Goal: Transaction & Acquisition: Book appointment/travel/reservation

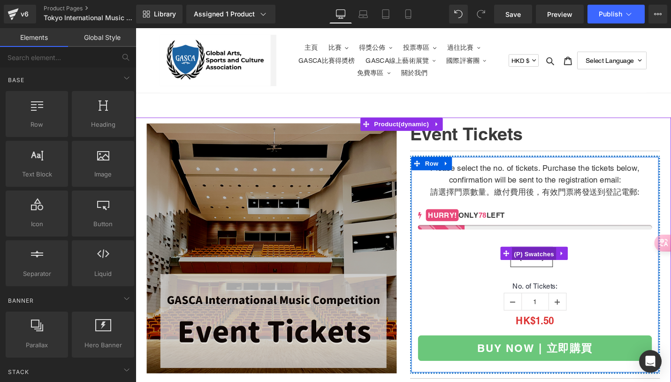
click at [557, 269] on span "(P) Swatches" at bounding box center [557, 267] width 47 height 14
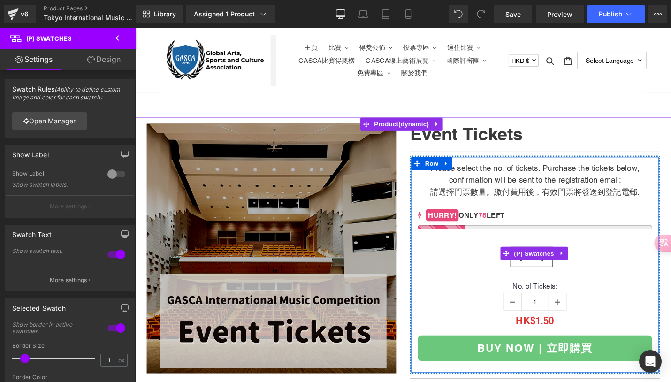
click at [603, 278] on div "30 Jul 2025" at bounding box center [559, 274] width 248 height 28
click at [551, 279] on span "30 Jul 2025" at bounding box center [555, 271] width 24 height 20
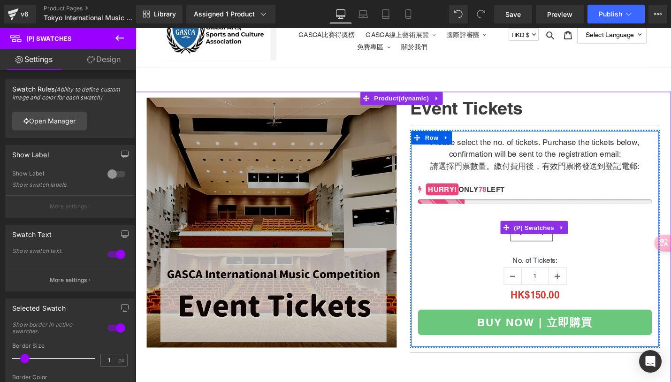
scroll to position [37, 0]
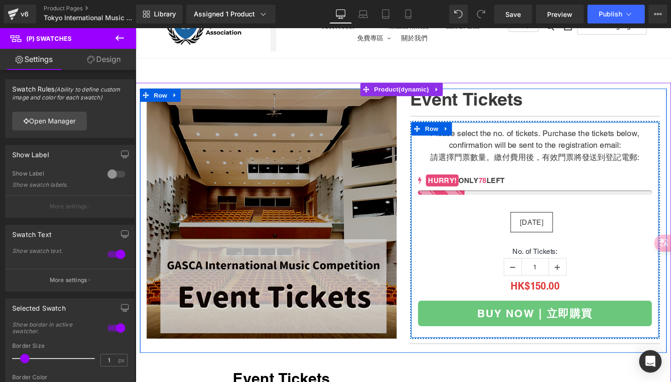
click at [553, 234] on span "(P) Swatches" at bounding box center [558, 230] width 38 height 11
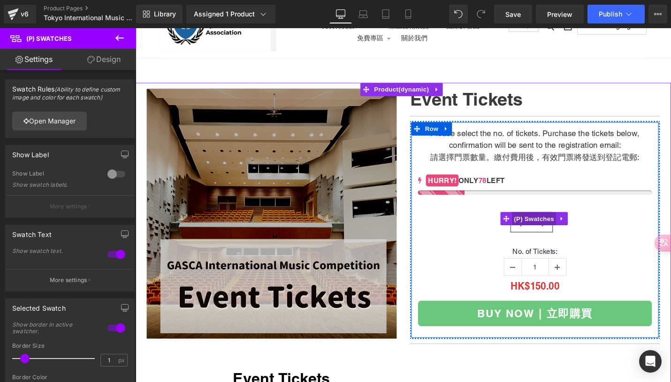
click at [556, 229] on span "(P) Swatches" at bounding box center [557, 230] width 47 height 14
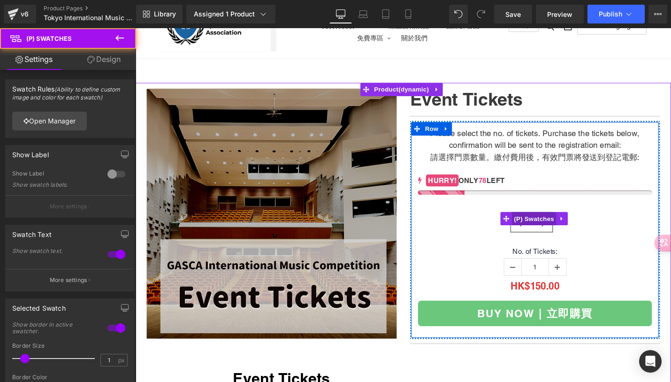
click at [556, 230] on span "(P) Swatches" at bounding box center [557, 230] width 47 height 14
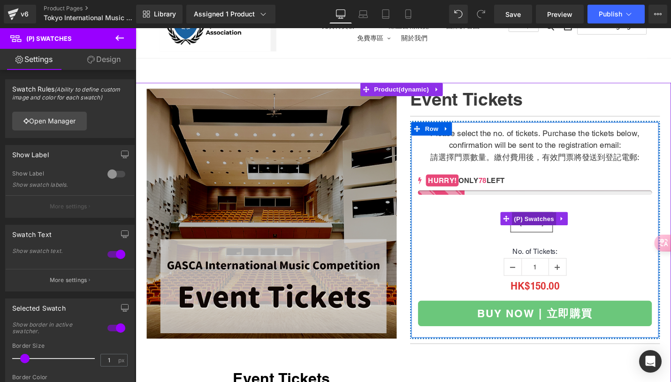
click at [556, 230] on span "(P) Swatches" at bounding box center [557, 230] width 47 height 14
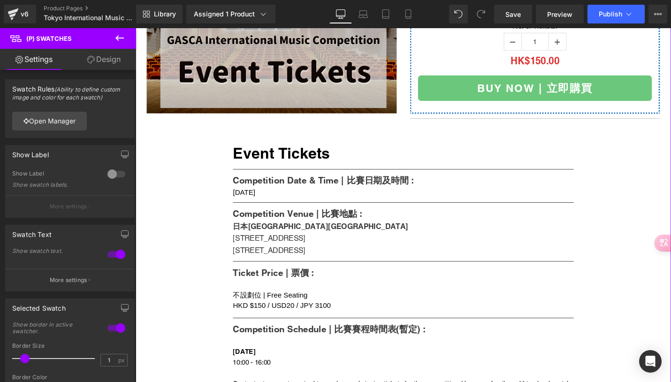
scroll to position [276, 0]
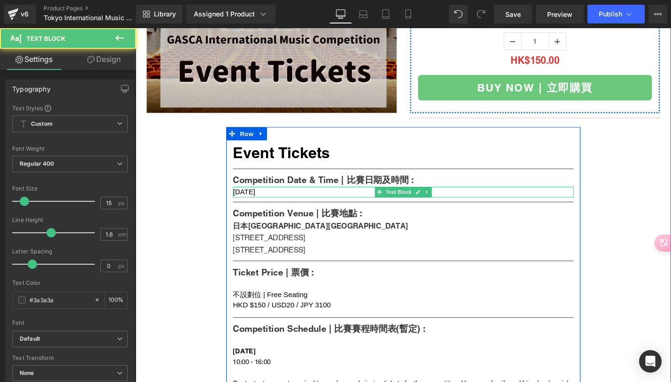
click at [306, 201] on div "30th July 2025" at bounding box center [419, 201] width 361 height 11
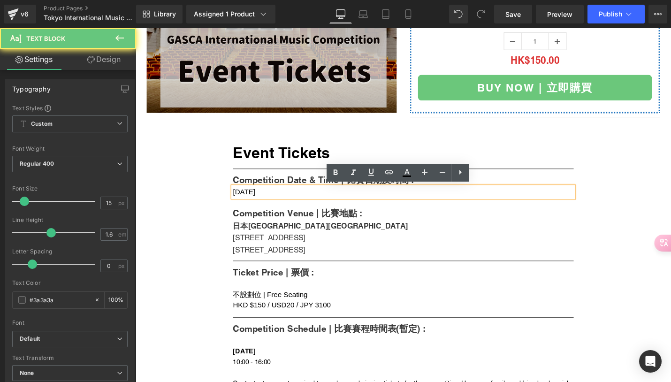
click at [287, 202] on div "30th July 2025" at bounding box center [419, 201] width 361 height 11
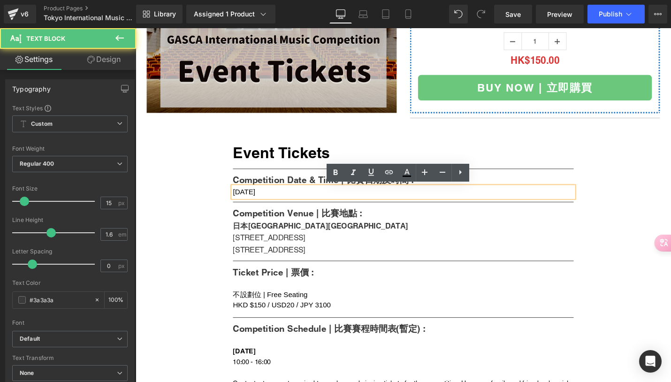
click at [291, 198] on div "30th July 2025" at bounding box center [419, 201] width 361 height 11
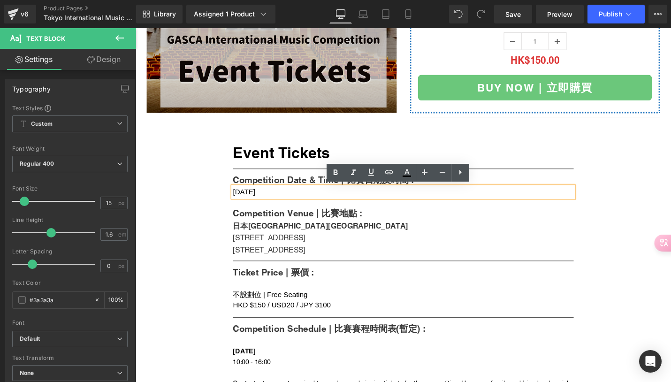
click at [262, 198] on span "30th July 2025" at bounding box center [250, 201] width 23 height 8
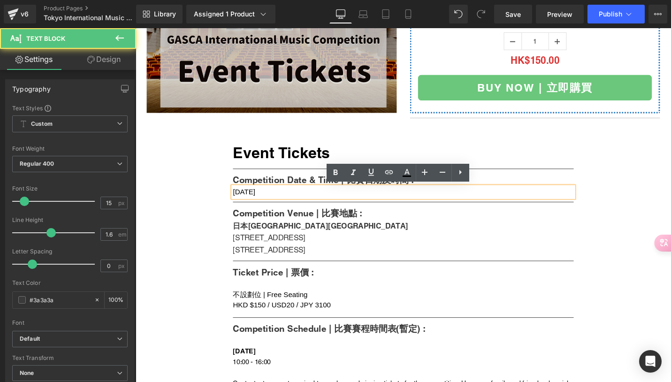
click at [292, 204] on div "30th July 2025" at bounding box center [419, 201] width 361 height 11
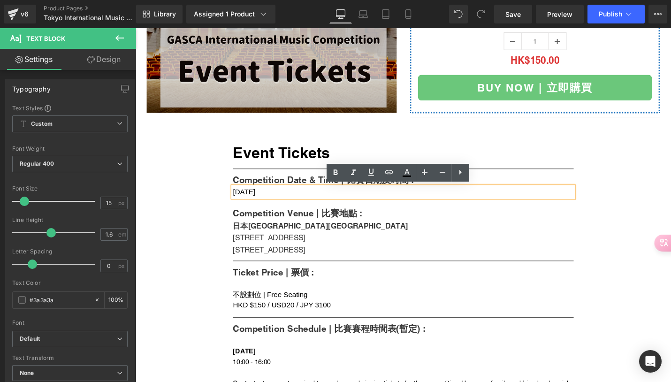
click at [288, 205] on div "30th July 2025" at bounding box center [419, 201] width 361 height 11
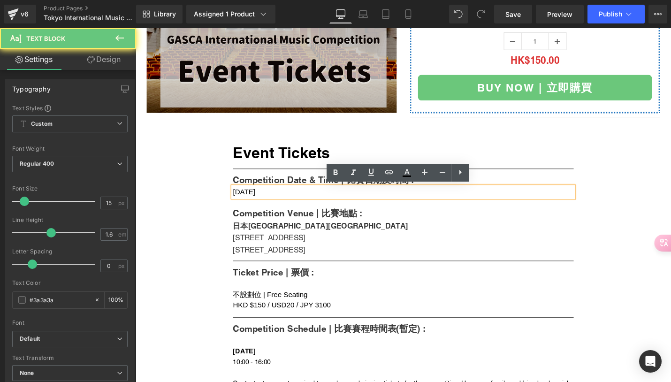
click at [288, 201] on div "30th July 2025" at bounding box center [419, 201] width 361 height 11
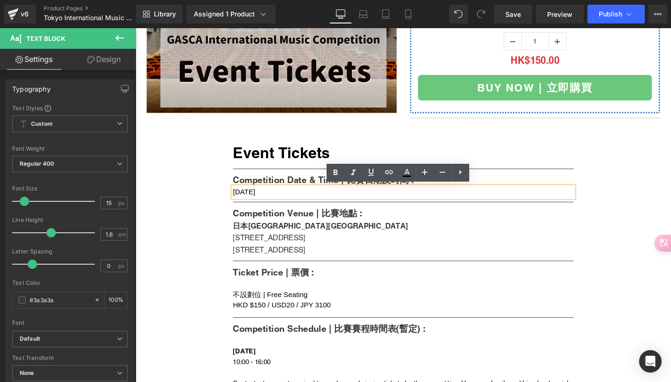
click at [289, 201] on div "30th July 2025" at bounding box center [419, 201] width 361 height 11
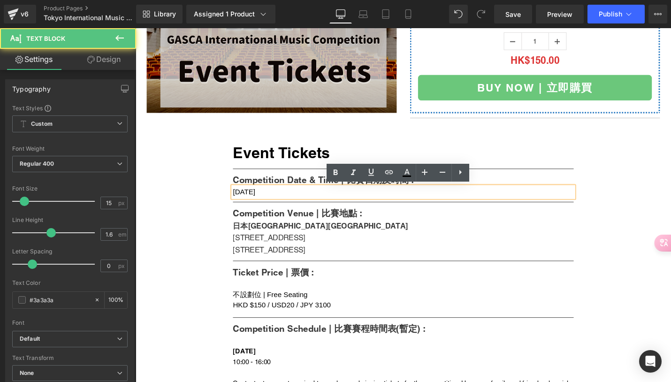
click at [289, 201] on div "30th July 2025" at bounding box center [419, 201] width 361 height 11
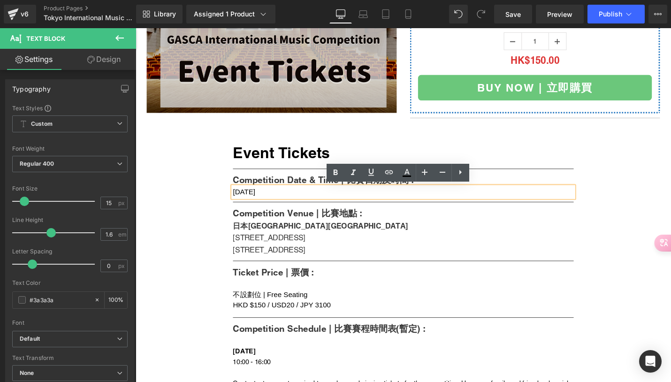
click at [289, 201] on div "30th July 2025" at bounding box center [419, 201] width 361 height 11
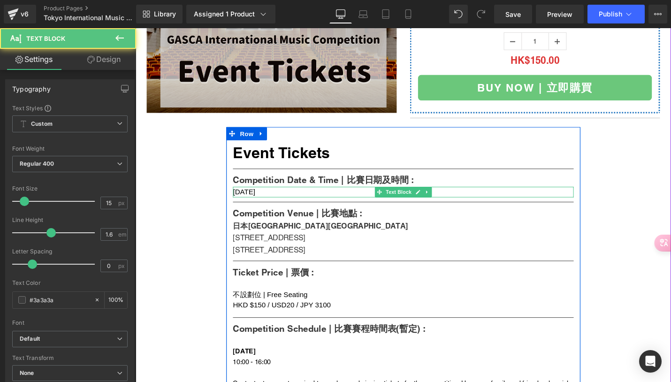
click at [290, 201] on div "30th July 2025" at bounding box center [419, 201] width 361 height 11
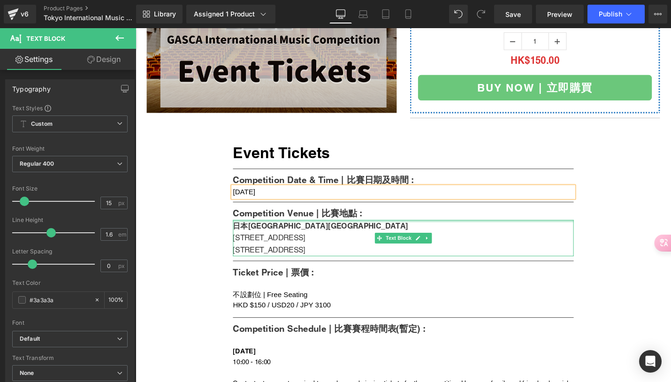
click at [325, 231] on div at bounding box center [419, 232] width 361 height 2
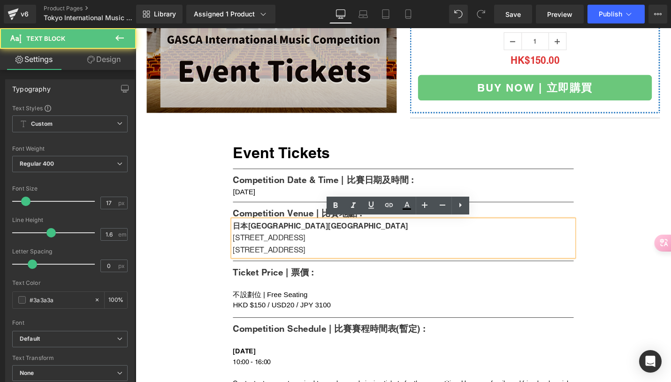
click at [338, 235] on div "日本新宿區牛込箪笥音樂廳" at bounding box center [419, 237] width 361 height 13
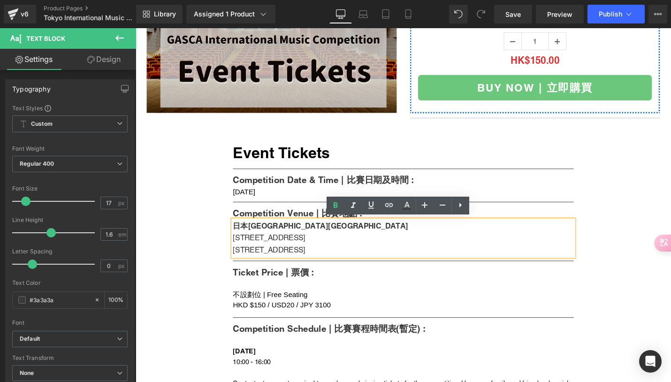
click at [324, 250] on div "[STREET_ADDRESS]" at bounding box center [419, 250] width 361 height 13
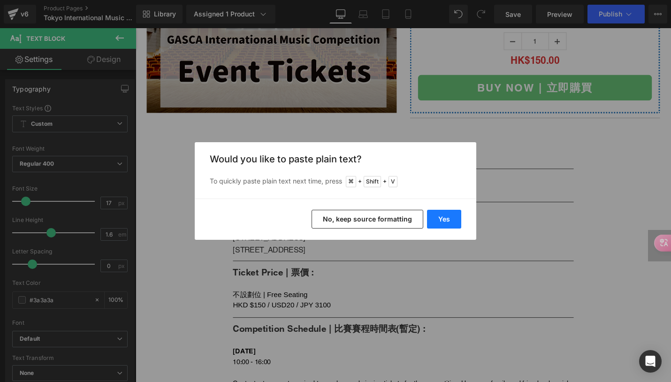
click at [449, 220] on button "Yes" at bounding box center [444, 219] width 34 height 19
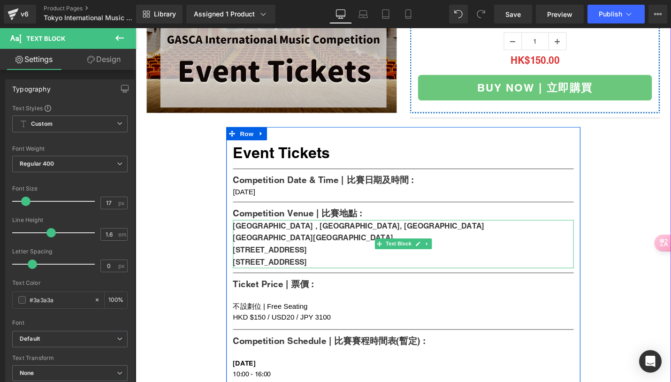
click at [298, 262] on b "[STREET_ADDRESS]" at bounding box center [278, 262] width 78 height 9
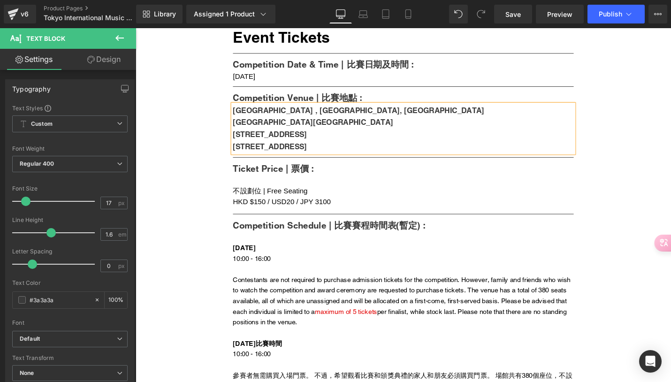
scroll to position [404, 0]
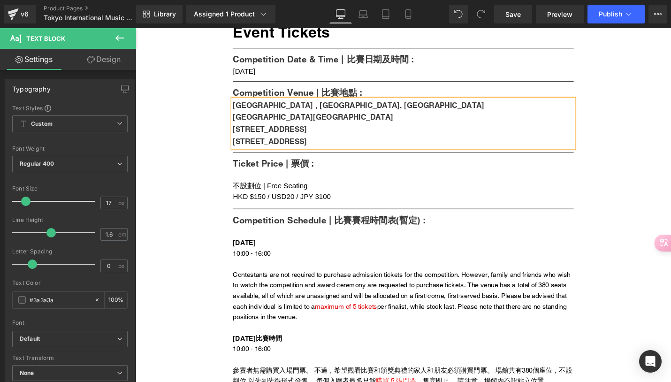
click at [261, 250] on div "30th July 2025" at bounding box center [419, 255] width 361 height 11
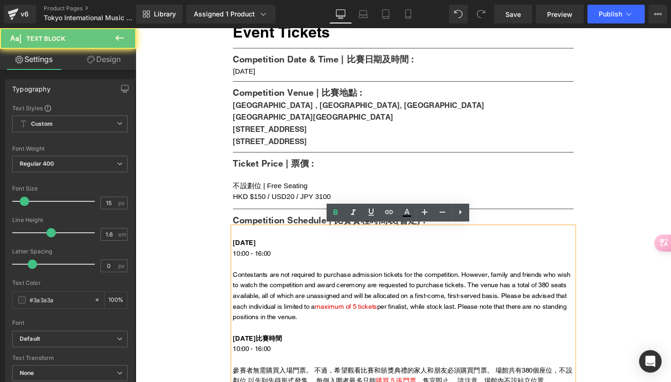
click at [262, 255] on b "30th July 2025" at bounding box center [251, 255] width 24 height 8
click at [263, 255] on b "30th July 2025" at bounding box center [251, 255] width 24 height 8
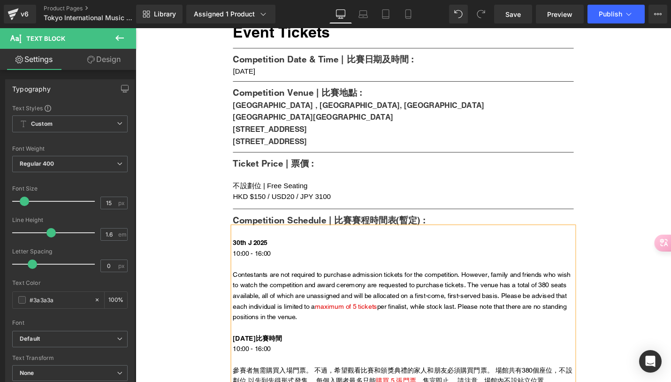
click at [277, 256] on div "30th J 2025" at bounding box center [419, 255] width 361 height 11
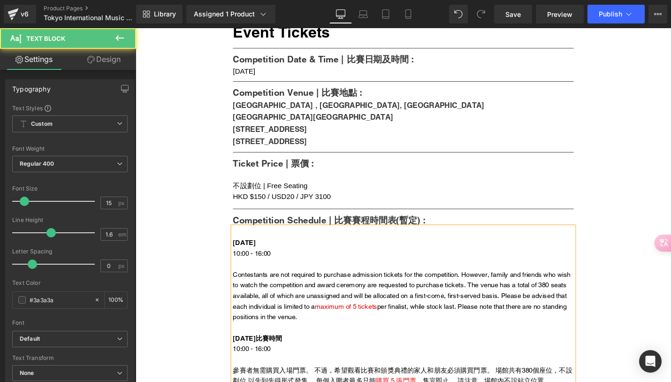
drag, startPoint x: 277, startPoint y: 256, endPoint x: 249, endPoint y: 253, distance: 28.7
click at [249, 253] on b "30th October 2026" at bounding box center [251, 255] width 24 height 8
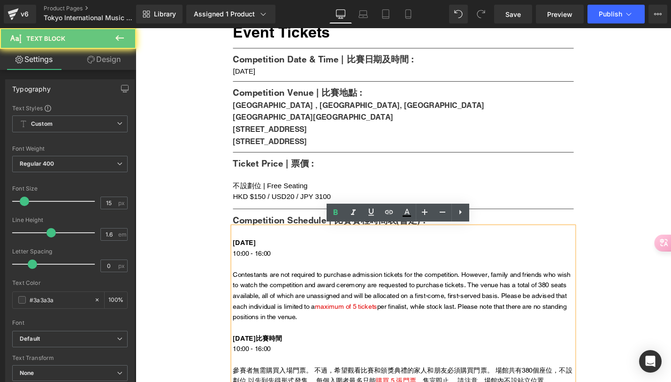
click at [253, 254] on b "30th October 2026" at bounding box center [251, 255] width 24 height 8
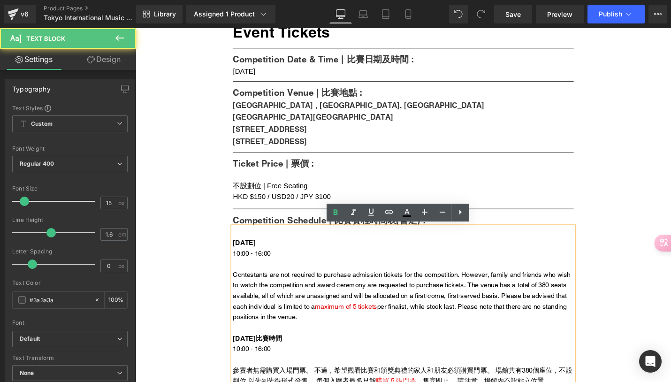
click at [251, 253] on b "30th October 2026" at bounding box center [251, 255] width 24 height 8
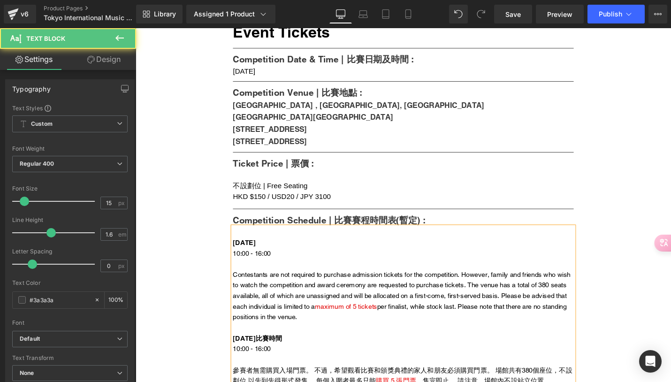
click at [276, 263] on span "10:00 - 16:00" at bounding box center [259, 267] width 40 height 8
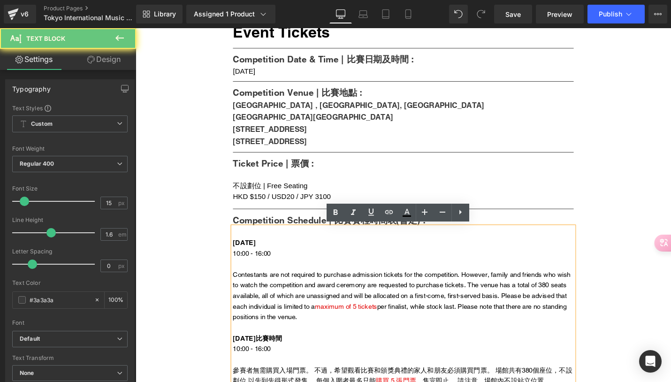
click at [242, 263] on span "10:00 - 16:00" at bounding box center [259, 267] width 40 height 8
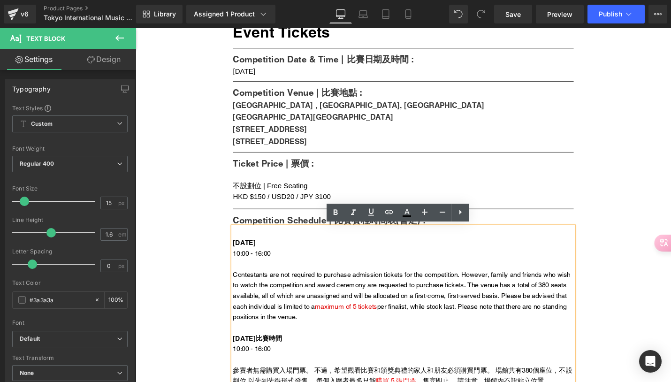
click at [272, 265] on span "10:00 - 16:00" at bounding box center [259, 267] width 40 height 8
click at [268, 265] on span "10:00 - 16:00" at bounding box center [259, 267] width 40 height 8
click at [245, 266] on span "10:00 - 16:00" at bounding box center [259, 267] width 40 height 8
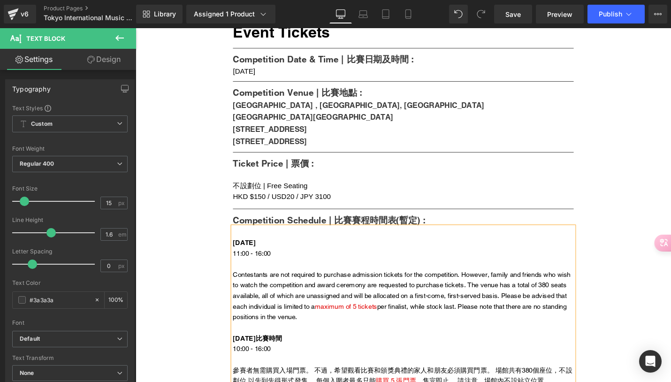
click at [268, 267] on span "11:00 - 16:00" at bounding box center [259, 267] width 40 height 8
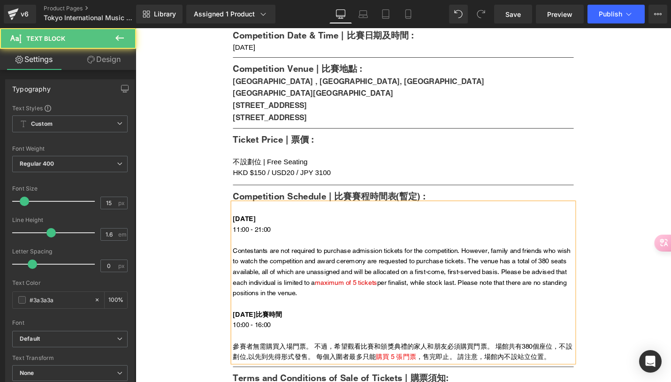
drag, startPoint x: 239, startPoint y: 261, endPoint x: 377, endPoint y: 312, distance: 147.1
click at [377, 312] on div "Contestants are not required to purchase admission tickets for the competition.…" at bounding box center [419, 286] width 361 height 56
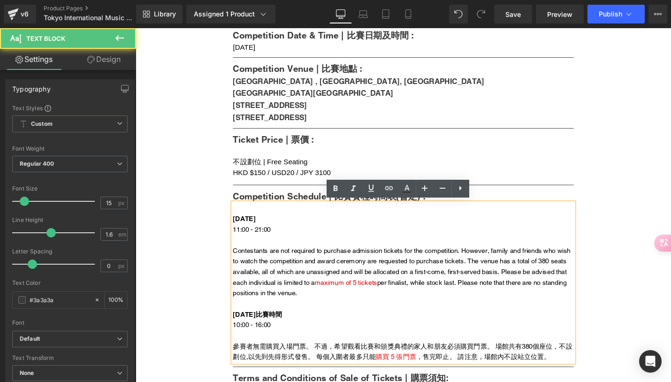
click at [342, 293] on span "Contestants are not required to purchase admission tickets for the competition.…" at bounding box center [418, 281] width 358 height 42
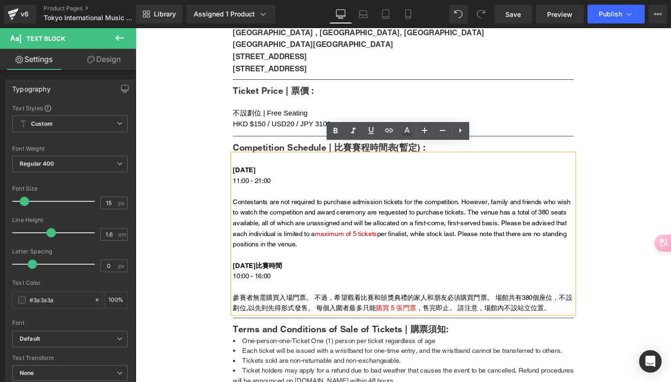
scroll to position [490, 0]
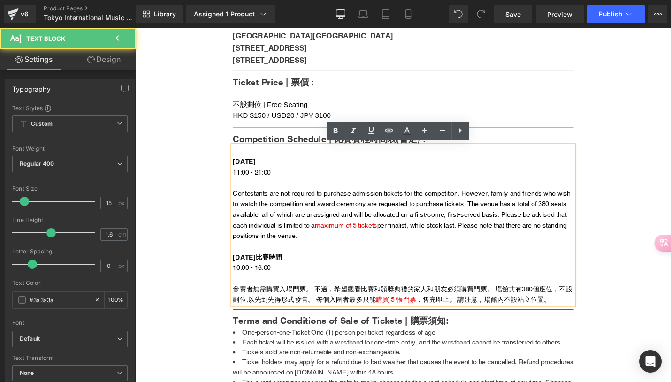
click at [252, 268] on strong "7月30日比賽時間" at bounding box center [265, 270] width 52 height 8
click at [256, 269] on strong "7月30日比賽時間" at bounding box center [265, 270] width 52 height 8
click at [242, 266] on strong "7月30日比賽時間" at bounding box center [265, 270] width 52 height 8
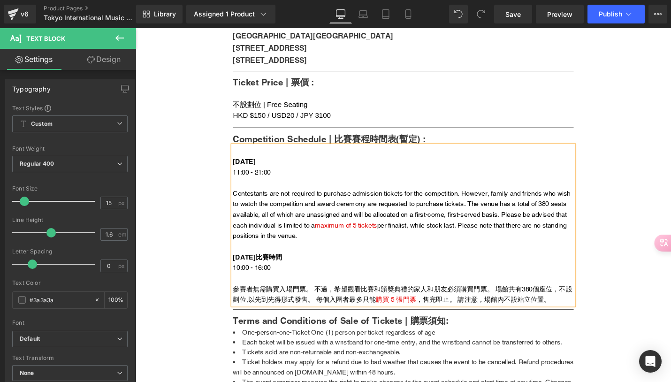
click at [243, 281] on span "10:00 - 16:00" at bounding box center [259, 282] width 40 height 8
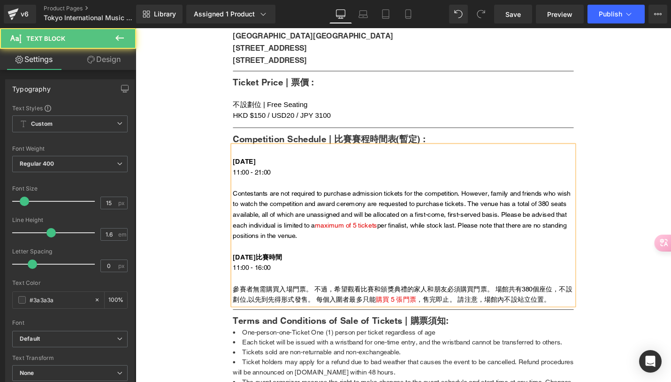
click at [268, 281] on span "11:00 - 16:00" at bounding box center [259, 282] width 40 height 8
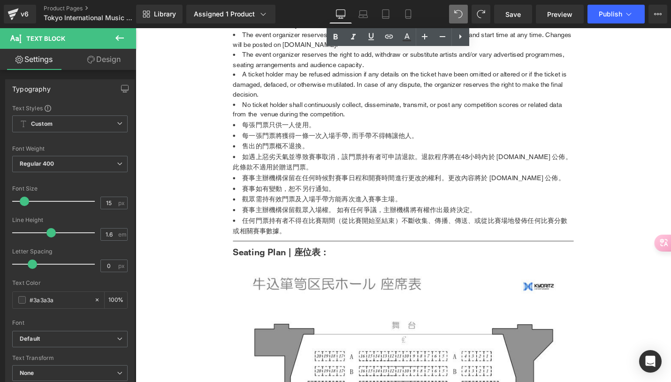
scroll to position [859, 0]
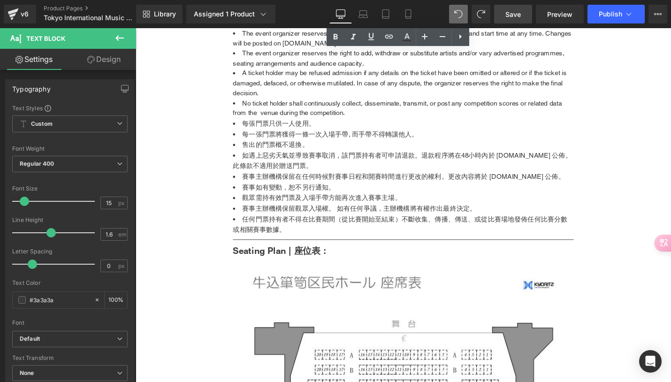
click at [512, 12] on span "Save" at bounding box center [512, 14] width 15 height 10
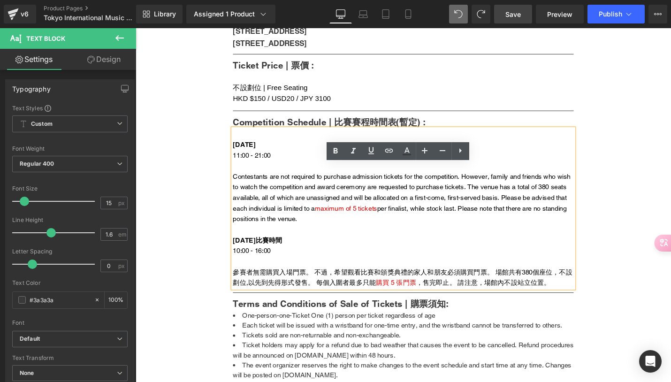
scroll to position [469, 0]
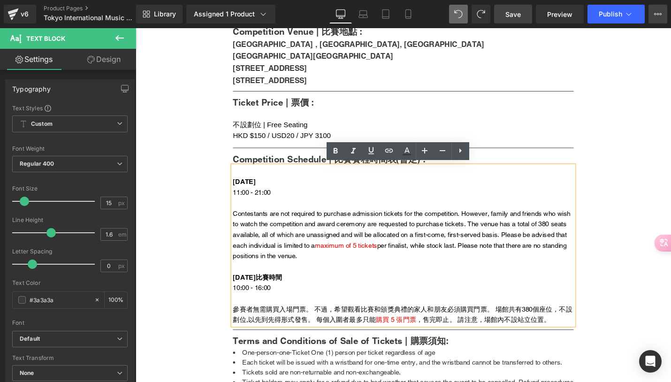
click at [658, 15] on icon at bounding box center [658, 14] width 2 height 2
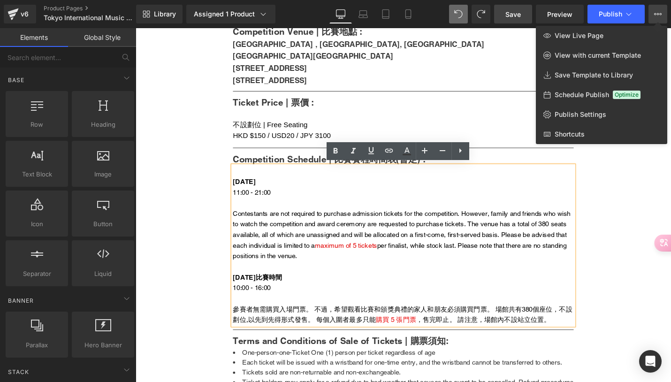
click at [499, 210] on div at bounding box center [403, 205] width 535 height 354
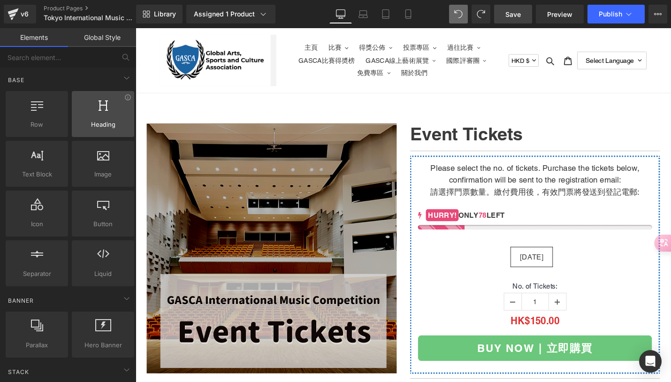
scroll to position [0, 0]
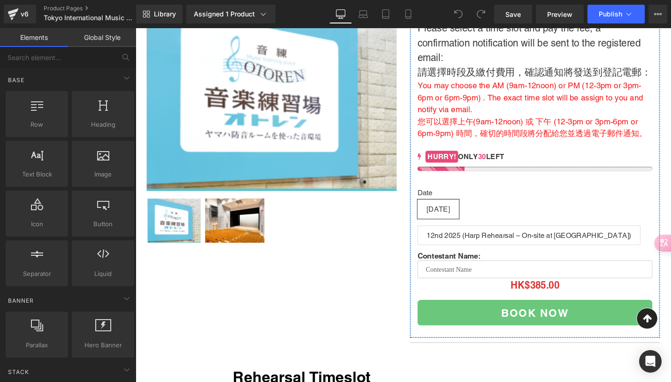
scroll to position [152, 0]
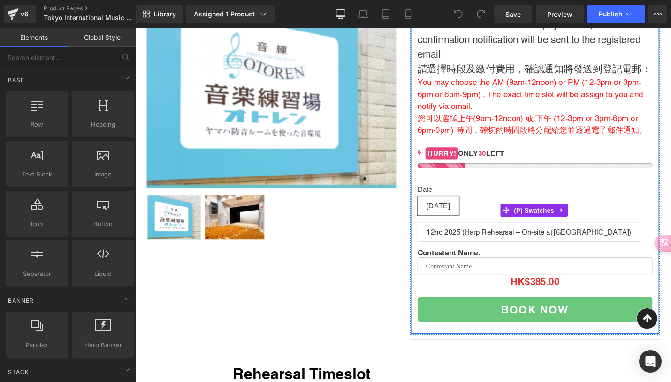
click at [469, 226] on span "[DATE]" at bounding box center [456, 216] width 24 height 20
click at [486, 254] on span "12nd 2025 (Harp Rehearsal – On-site at [GEOGRAPHIC_DATA])" at bounding box center [552, 244] width 217 height 20
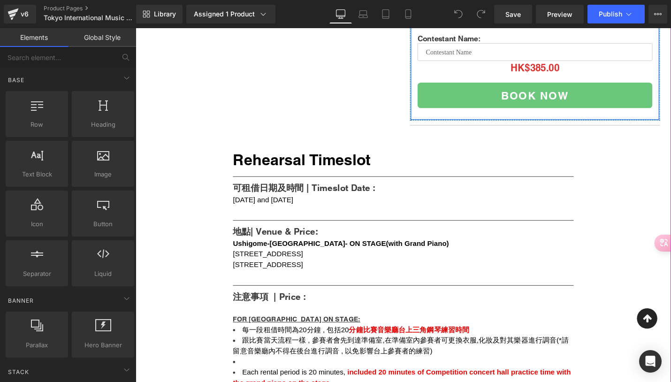
scroll to position [381, 0]
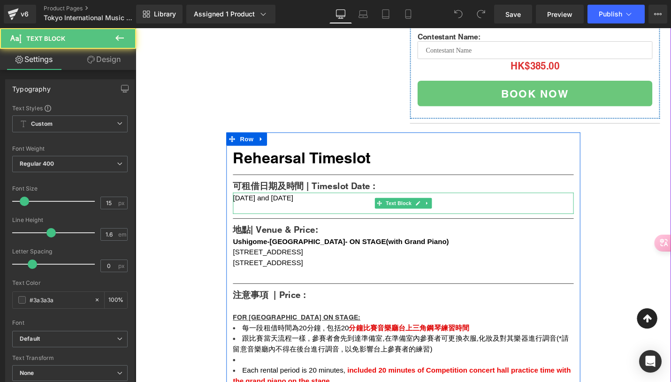
click at [303, 212] on span "[DATE] and [DATE]" at bounding box center [271, 208] width 64 height 8
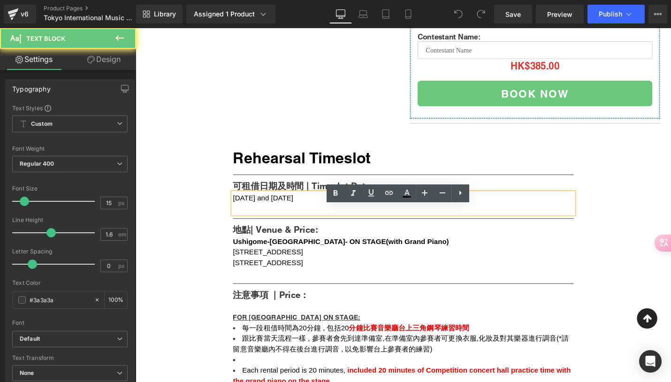
click at [303, 212] on span "[DATE] and [DATE]" at bounding box center [271, 208] width 64 height 8
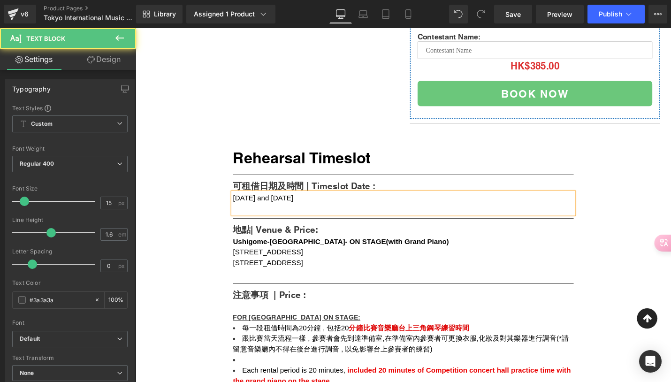
click at [303, 212] on span "[DATE] and [DATE]" at bounding box center [271, 208] width 64 height 8
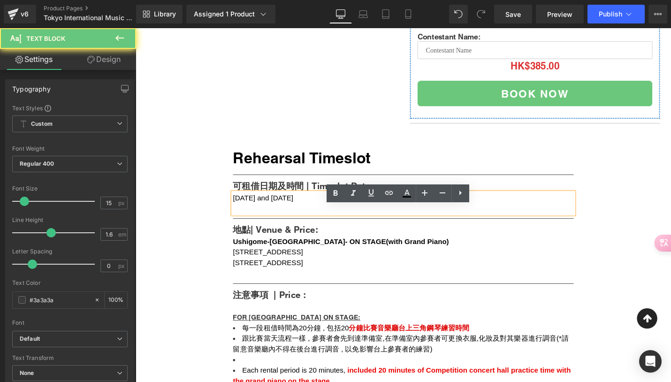
click at [303, 212] on span "[DATE] and [DATE]" at bounding box center [271, 208] width 64 height 8
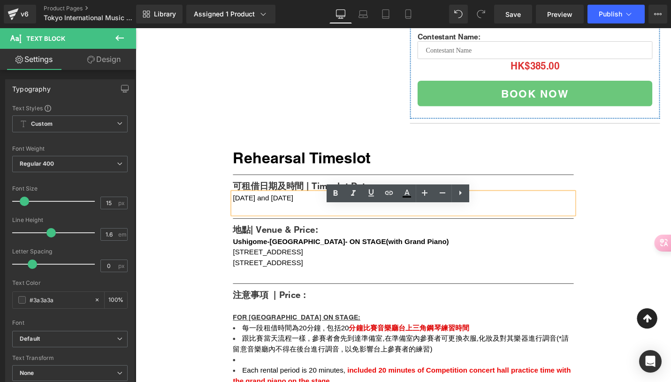
click at [303, 212] on span "[DATE] and [DATE]" at bounding box center [271, 208] width 64 height 8
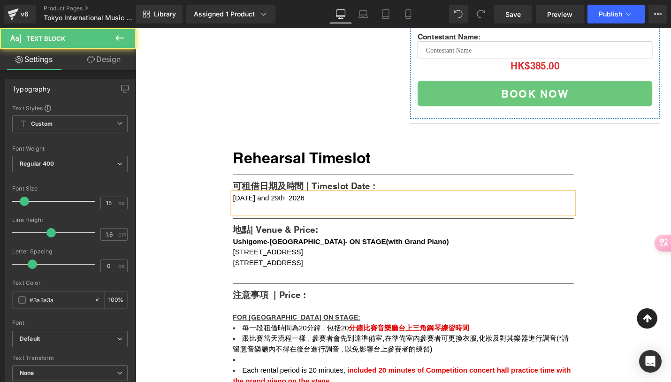
click at [299, 212] on span "[DATE] and 29th 2026" at bounding box center [277, 208] width 76 height 8
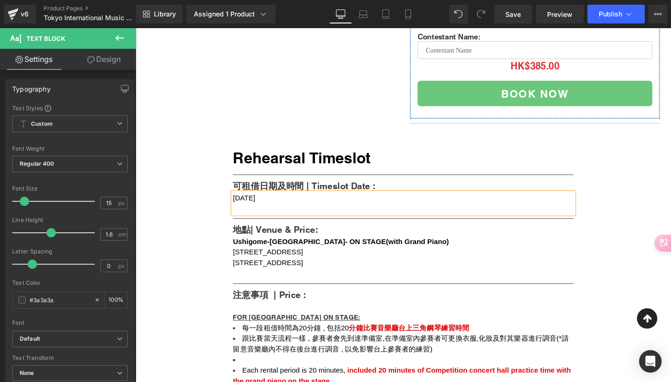
drag, startPoint x: 304, startPoint y: 225, endPoint x: 319, endPoint y: 223, distance: 15.1
click at [319, 223] on div "[DATE]" at bounding box center [419, 214] width 361 height 23
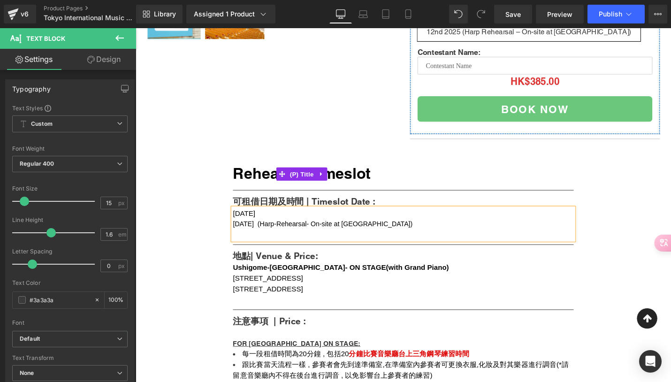
scroll to position [369, 0]
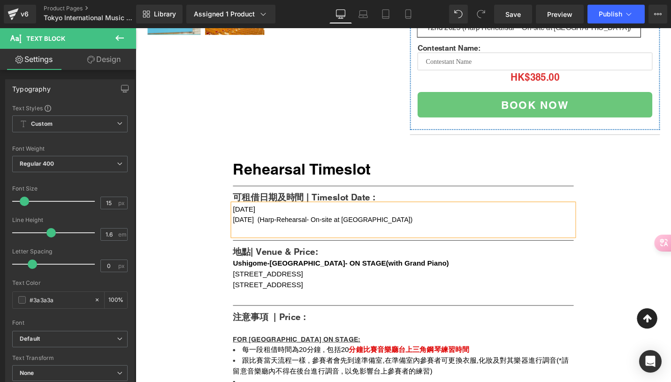
click at [284, 248] on div at bounding box center [419, 242] width 361 height 11
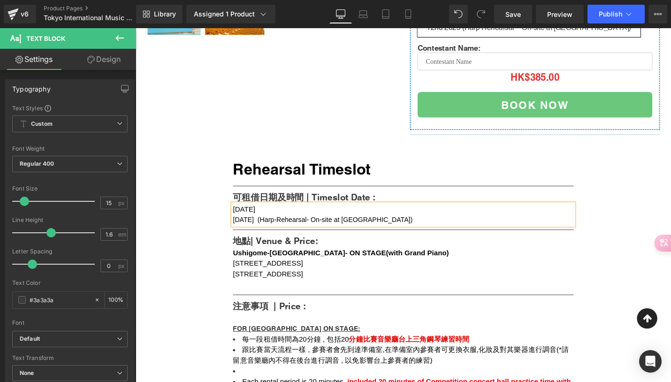
click at [262, 224] on span "[DATE]" at bounding box center [250, 220] width 23 height 8
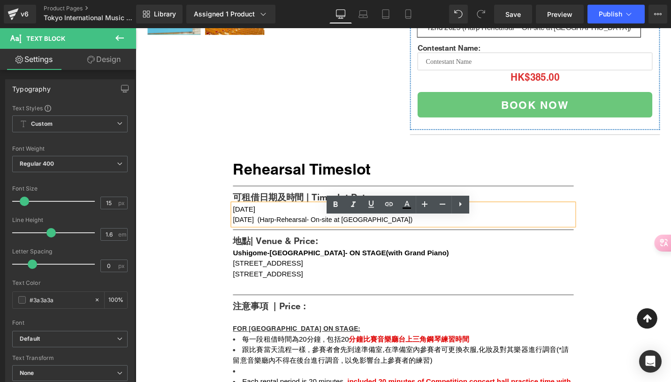
drag, startPoint x: 309, startPoint y: 235, endPoint x: 233, endPoint y: 235, distance: 76.0
copy span "[DATE]"
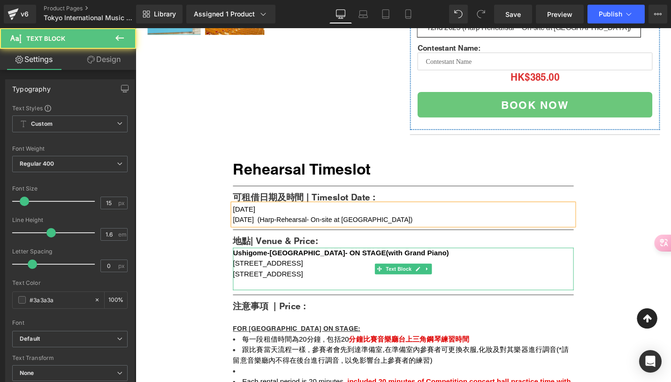
click at [265, 270] on span "Ushigome-[GEOGRAPHIC_DATA]- ON STAGE(with Grand Piano)" at bounding box center [353, 266] width 229 height 8
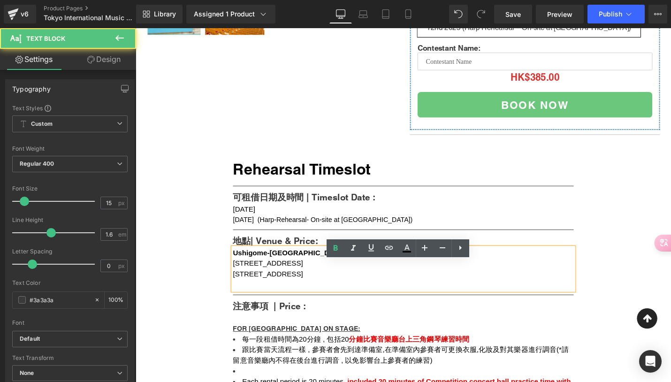
click at [423, 295] on div "[STREET_ADDRESS]" at bounding box center [419, 288] width 361 height 11
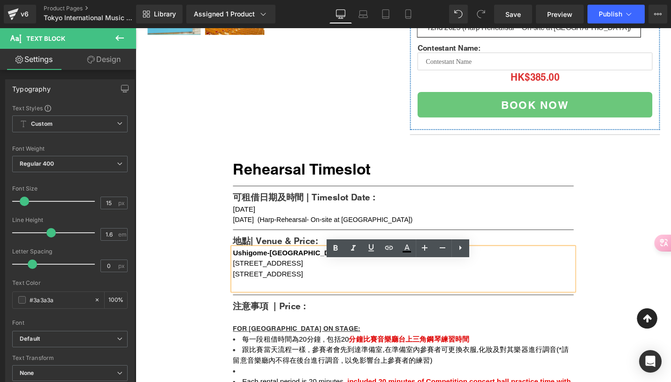
drag, startPoint x: 431, startPoint y: 306, endPoint x: 228, endPoint y: 280, distance: 204.3
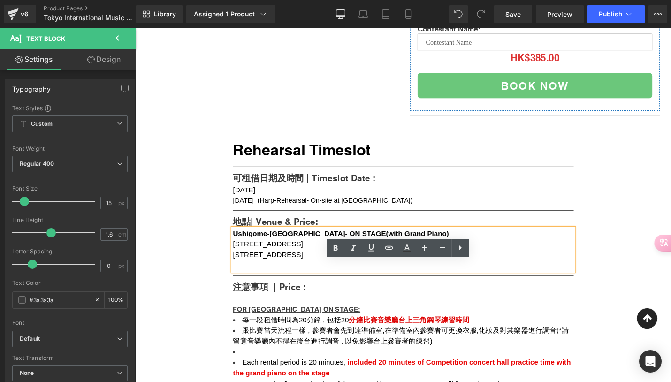
scroll to position [401, 0]
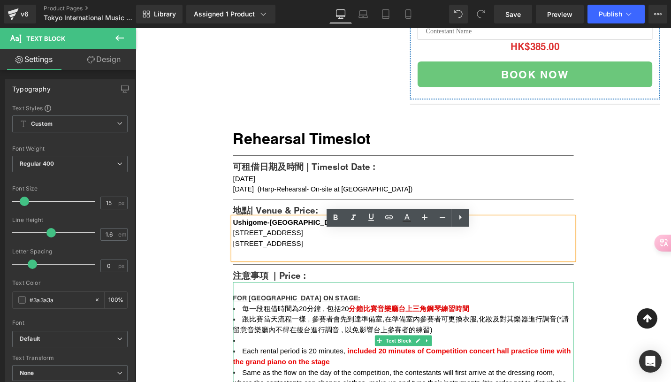
copy div "Ushigome-[GEOGRAPHIC_DATA]- ON STAGE(with [GEOGRAPHIC_DATA]) [STREET_ADDRESS]"
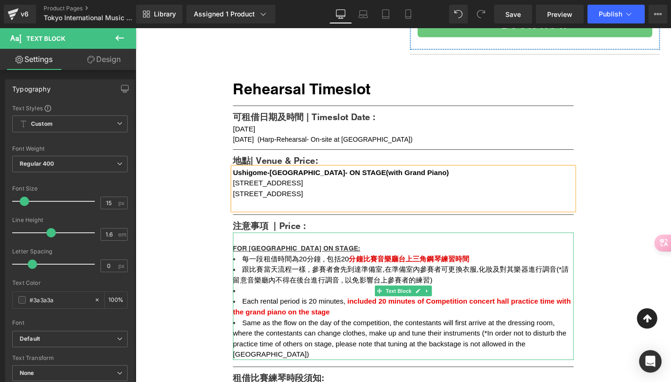
scroll to position [485, 0]
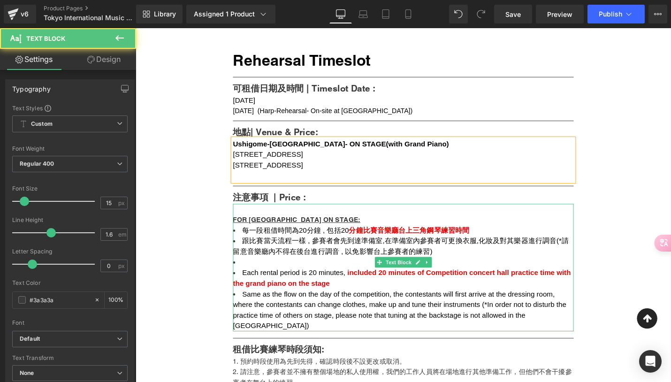
click at [284, 265] on span "跟比賽當天流程一樣 , 參賽者會先到達準備室,在準備室內參賽者可更換衣服,化妝及對其樂器進行調音(*請留意音樂廳內不得在後台進行調音 , 以免影響台上參賽者的…" at bounding box center [417, 259] width 356 height 19
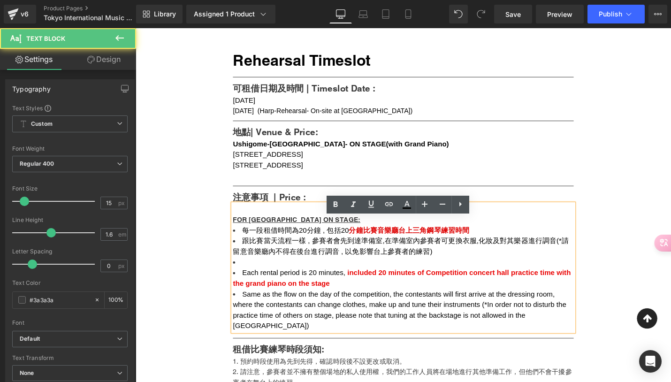
click at [287, 246] on span "每一段租借時間為20分鐘 , 包括20" at bounding box center [305, 242] width 113 height 8
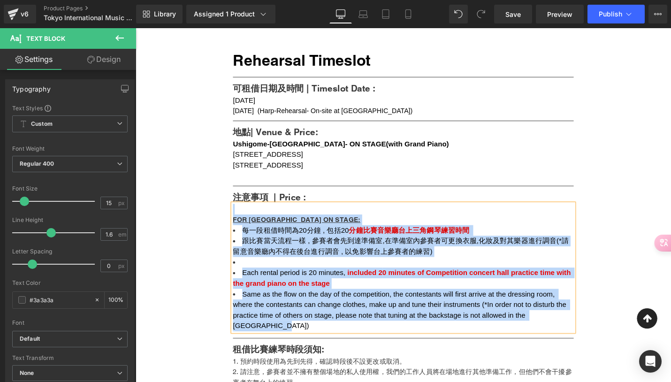
copy div "FOR [GEOGRAPHIC_DATA] ON STAGE: 每一段租借時間為20分鐘 , 包括20 分鐘比賽音樂廳台上三角鋼琴練習時間 跟比賽當天流程一樣…"
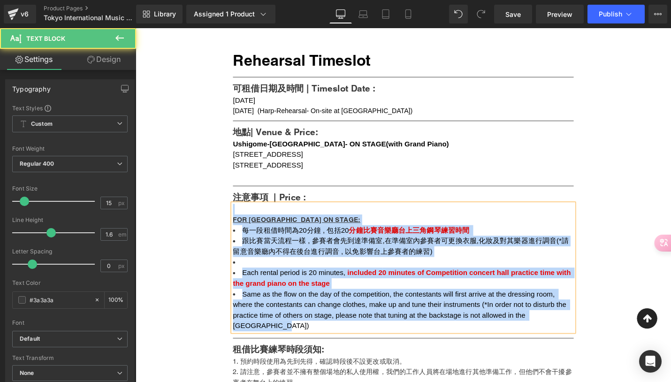
click at [386, 304] on li "Each rental period is 20 minutes, included 2 0 minutes of Competition concert h…" at bounding box center [419, 293] width 361 height 23
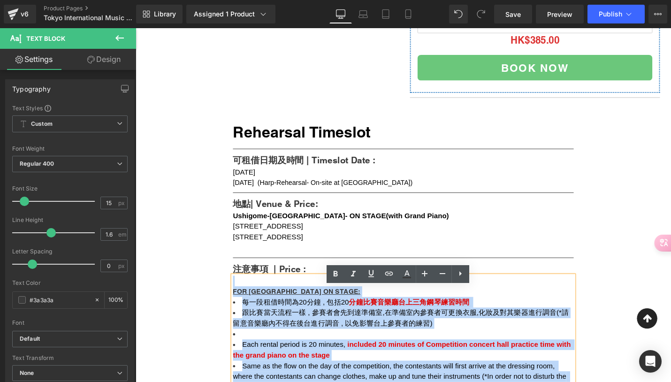
scroll to position [411, 0]
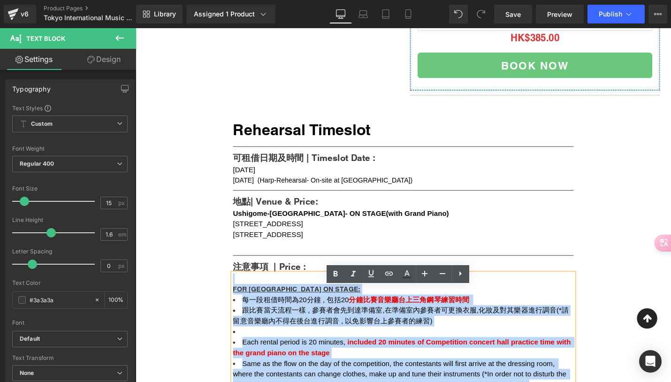
click at [307, 240] on span "[STREET_ADDRESS]" at bounding box center [276, 236] width 74 height 8
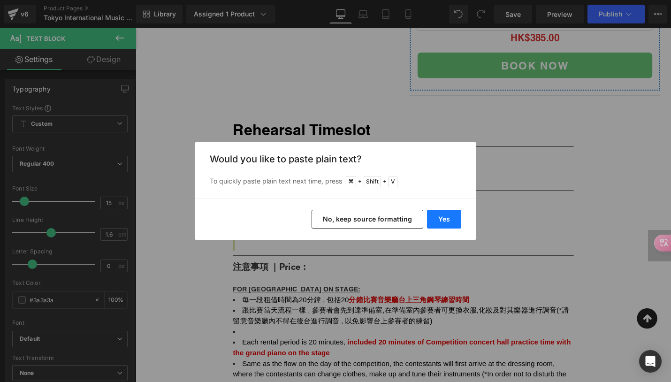
click at [440, 221] on button "Yes" at bounding box center [444, 219] width 34 height 19
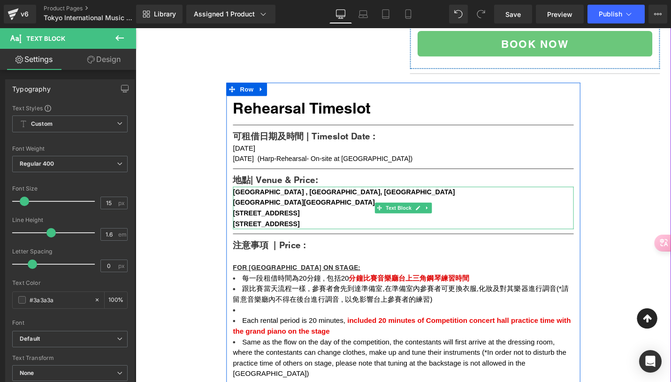
scroll to position [444, 0]
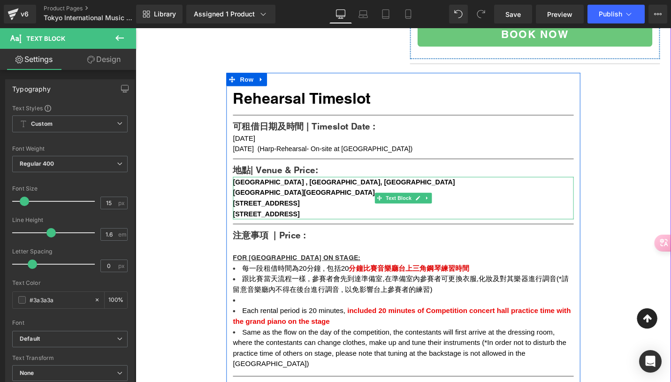
click at [292, 218] on b "[STREET_ADDRESS]" at bounding box center [274, 214] width 71 height 8
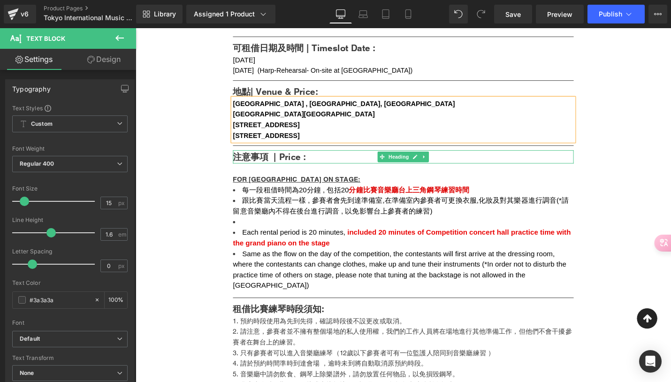
scroll to position [532, 0]
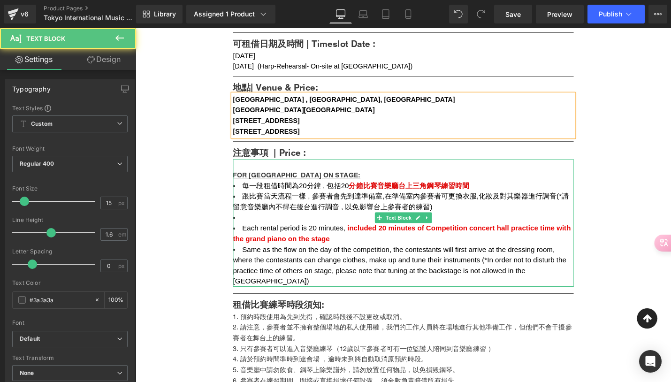
click at [395, 199] on span "分鐘比賽音樂廳台上三角鋼琴練習時間" at bounding box center [426, 195] width 128 height 8
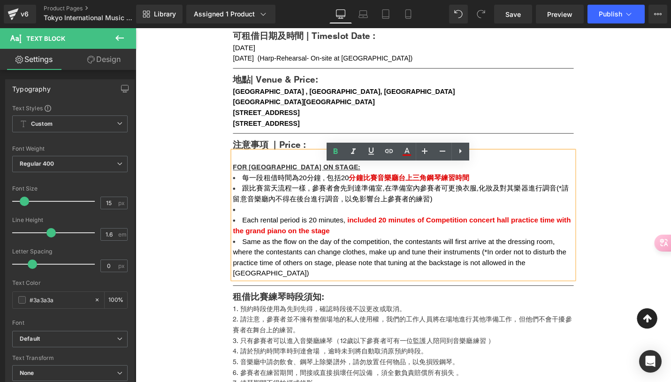
scroll to position [542, 0]
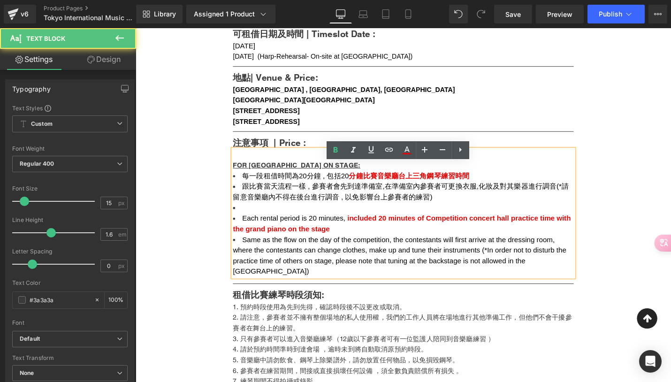
click at [488, 190] on li "每一段租借時間為20分鐘 , 包括20 分鐘比賽音樂廳台上三角鋼琴練習時間" at bounding box center [419, 184] width 361 height 11
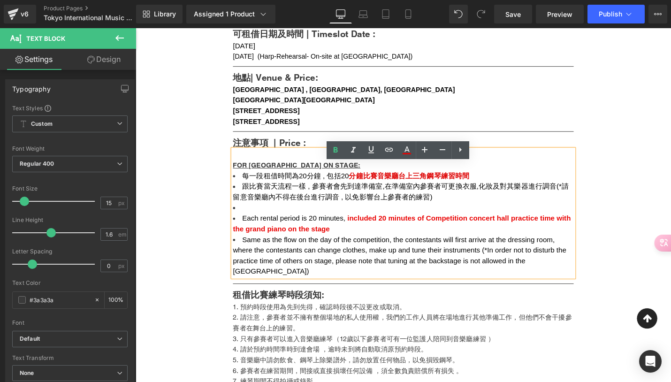
click at [454, 189] on span "分鐘比賽音樂廳台上三角鋼琴練習時間" at bounding box center [426, 185] width 128 height 8
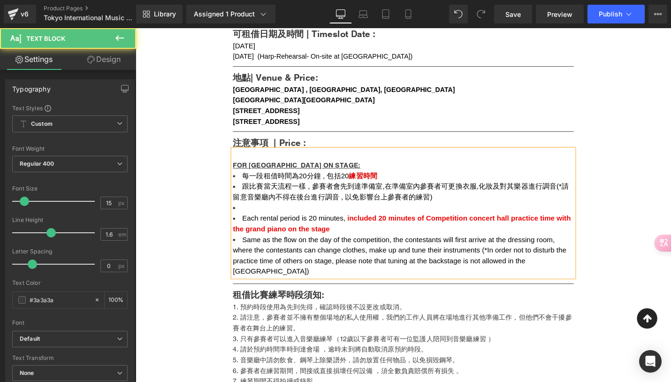
click at [259, 211] on span "跟比賽當天流程一樣 , 參賽者會先到達準備室,在準備室內參賽者可更換衣服,化妝及對其樂器進行調音(*請留意音樂廳內不得在後台進行調音 , 以免影響台上參賽者的…" at bounding box center [417, 201] width 356 height 19
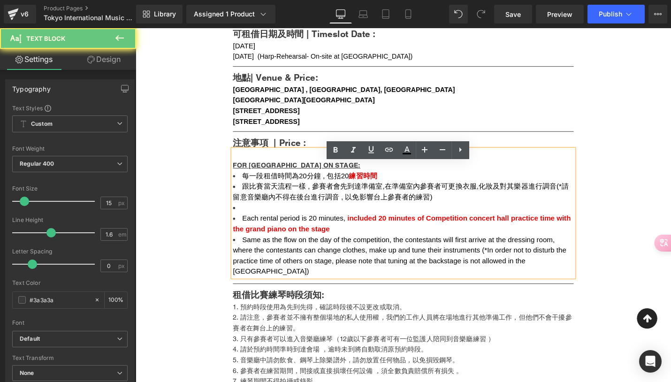
click at [274, 211] on span "跟比賽當天流程一樣 , 參賽者會先到達準備室,在準備室內參賽者可更換衣服,化妝及對其樂器進行調音(*請留意音樂廳內不得在後台進行調音 , 以免影響台上參賽者的…" at bounding box center [417, 201] width 356 height 19
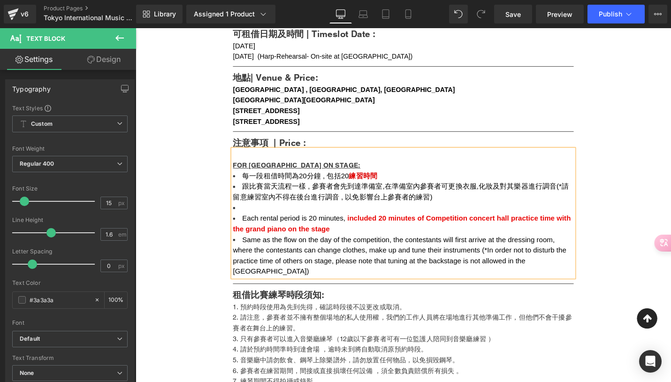
click at [314, 211] on span "跟比賽當天流程一樣 , 參賽者會先到達準備室,在準備室內參賽者可更換衣服,化妝及對其樂器進行調音(*請留意練習室內不得在後台進行調音 , 以免影響台上參賽者的…" at bounding box center [417, 201] width 356 height 19
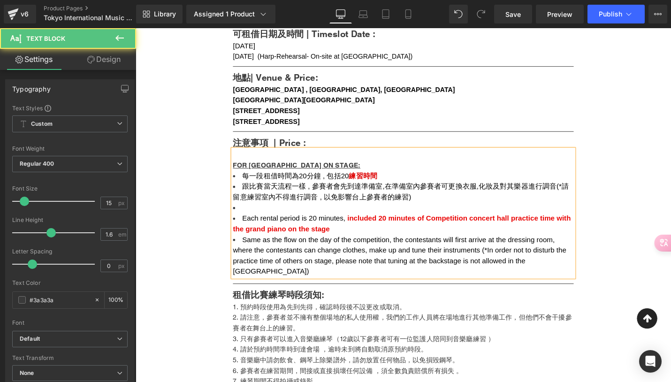
click at [368, 211] on span "跟比賽當天流程一樣 , 參賽者會先到達準備室,在準備室內參賽者可更換衣服,化妝及對其樂器進行調音(*請留意練習室內不得進行調音 , 以免影響台上參賽者的練習)" at bounding box center [417, 201] width 356 height 19
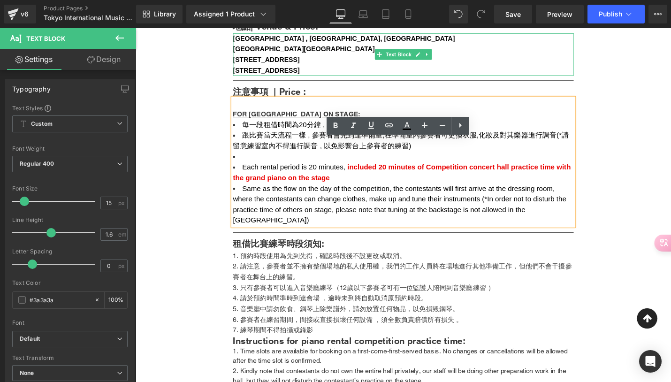
scroll to position [598, 0]
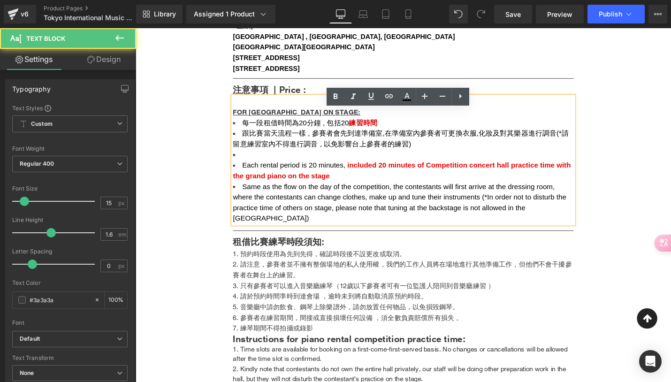
click at [358, 155] on span "跟比賽當天流程一樣 , 參賽者會先到達準備室,在準備室內參賽者可更換衣服,化妝及對其樂器進行調音(*請留意練習室內不得進行調音 , 以免影響台上參賽者的練習)" at bounding box center [417, 145] width 356 height 19
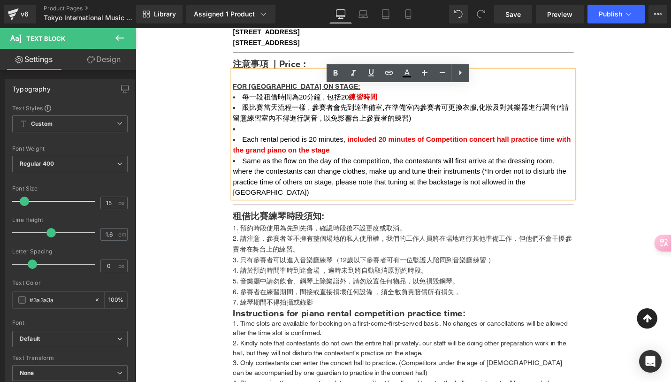
scroll to position [618, 0]
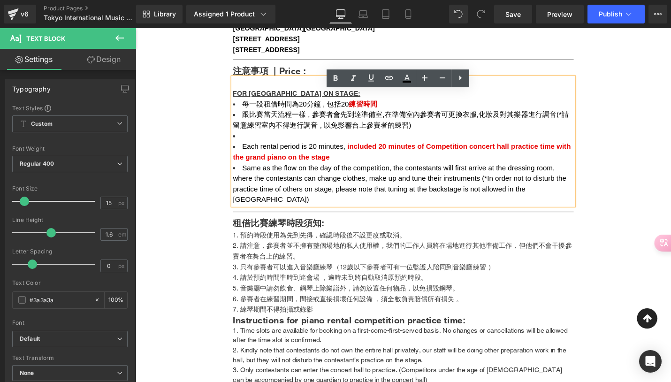
click at [557, 211] on span "Same as the flow on the day of the competition, the contestants will first arri…" at bounding box center [417, 193] width 356 height 42
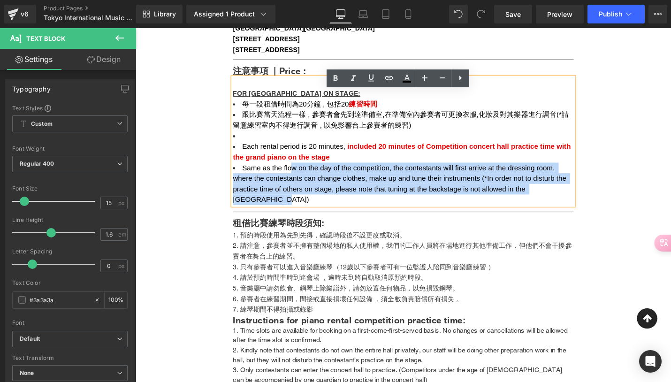
drag, startPoint x: 571, startPoint y: 212, endPoint x: 294, endPoint y: 191, distance: 278.4
click at [294, 191] on li "Same as the flow on the day of the competition, the contestants will first arri…" at bounding box center [419, 193] width 361 height 45
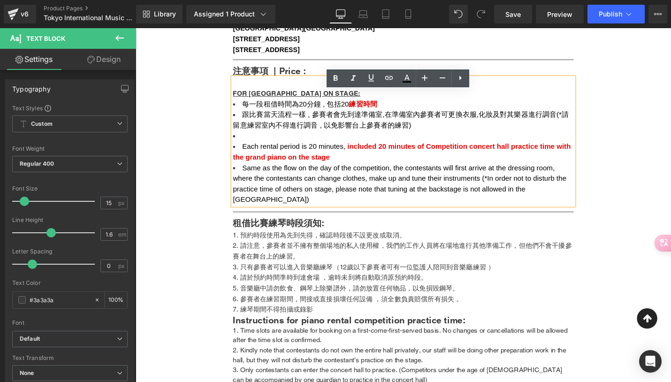
click at [397, 132] on span "跟比賽當天流程一樣 , 參賽者會先到達準備室,在準備室內參賽者可更換衣服,化妝及對其樂器進行調音(*請留意練習室內不得進行調音 , 以免影響台上參賽者的練習)" at bounding box center [417, 125] width 356 height 19
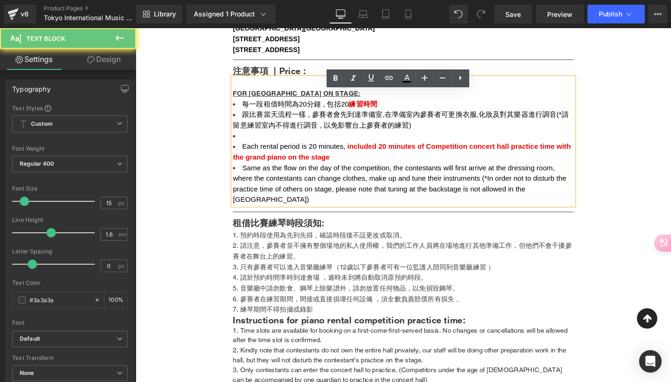
click at [371, 148] on li at bounding box center [419, 142] width 361 height 11
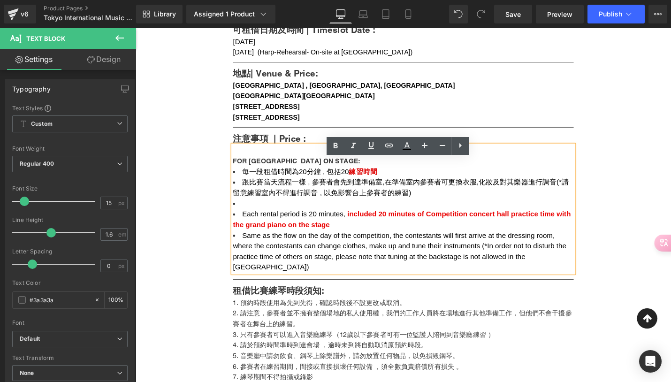
scroll to position [540, 0]
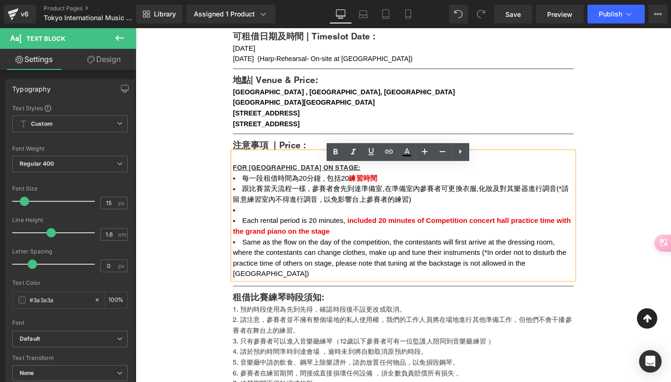
click at [320, 111] on b "日本新宿區四谷區民中心音樂廳" at bounding box center [314, 107] width 151 height 8
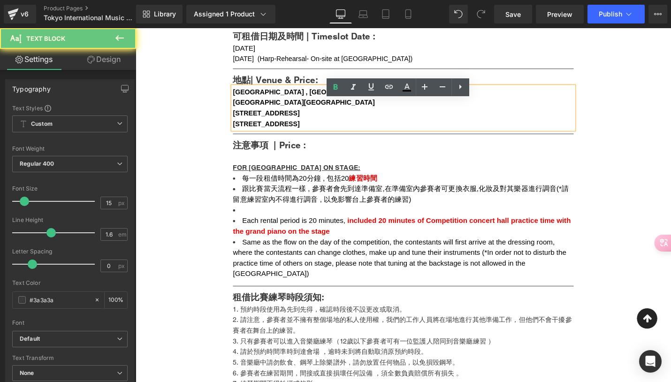
click at [289, 99] on b "JAPAN , TOKYO, Yotsuya Civic Hall" at bounding box center [356, 95] width 235 height 8
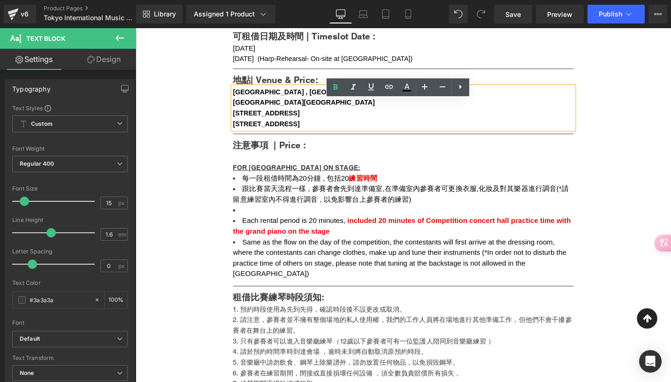
click at [239, 99] on b "JAPAN , TOKYO, Yotsuya Civic Hall" at bounding box center [356, 95] width 235 height 8
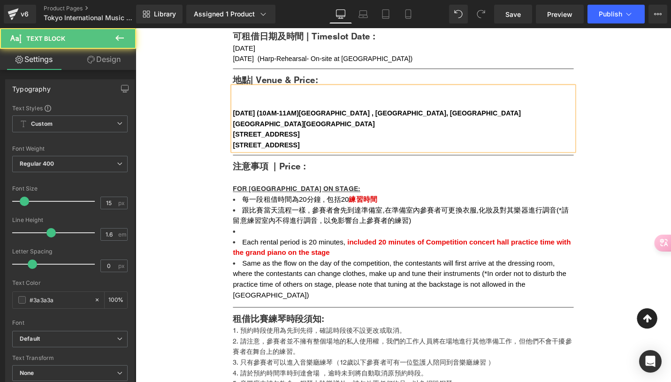
click at [245, 101] on div at bounding box center [419, 95] width 361 height 11
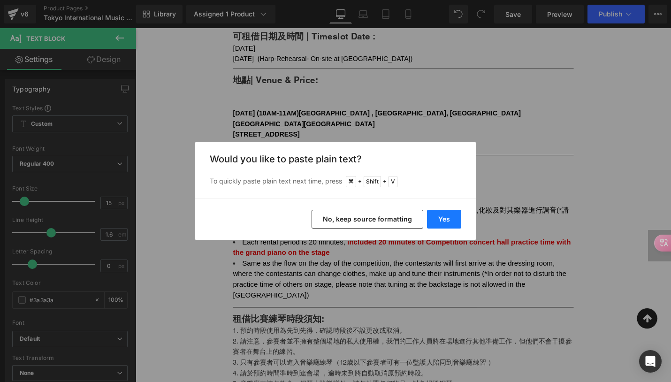
click at [439, 221] on button "Yes" at bounding box center [444, 219] width 34 height 19
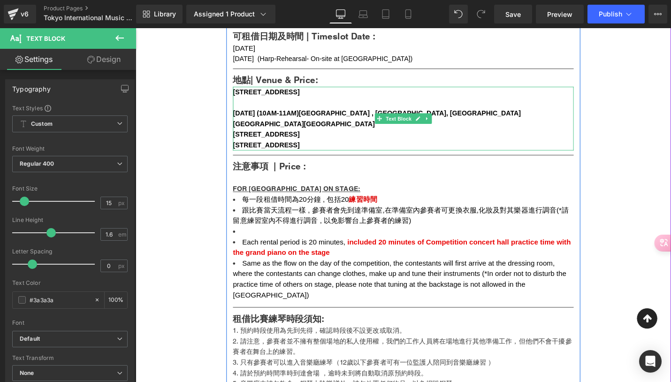
click at [239, 110] on div "〒160-0022 2-14-6 Shinjuku, Shinjuku-ku, 2nd Hayakawaya Building 12nd October (1…" at bounding box center [419, 124] width 361 height 68
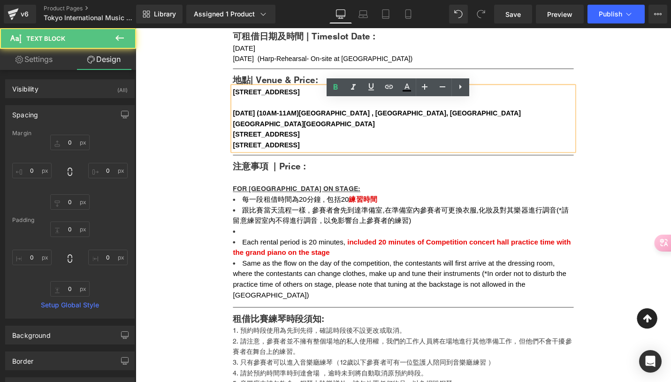
click at [243, 99] on b "〒160-0022 2-14-6 Shinjuku, Shinjuku-ku, 2nd Hayakawaya Building" at bounding box center [274, 95] width 71 height 8
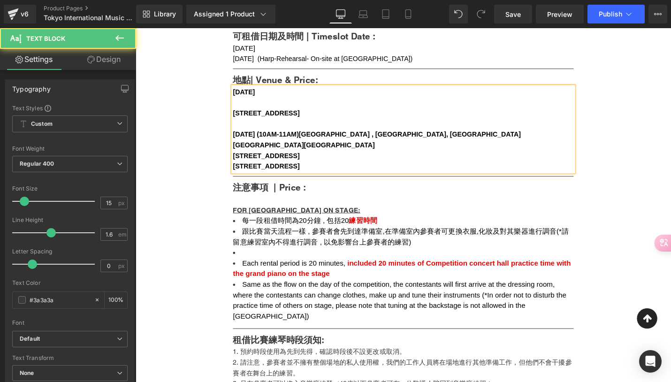
click at [291, 101] on div "11st October" at bounding box center [419, 95] width 361 height 11
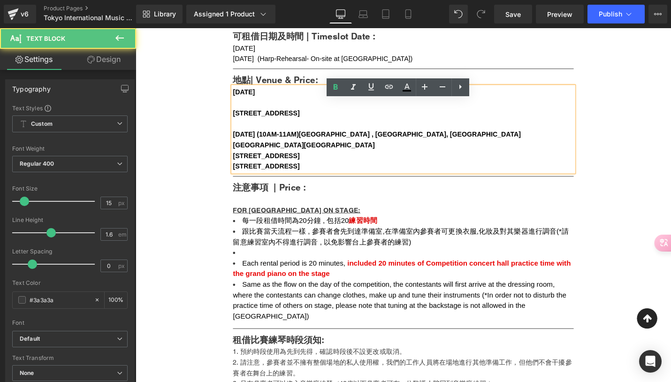
click at [241, 122] on b "〒160-0022 2-14-6 Shinjuku, Shinjuku-ku, 2nd Hayakawaya Building" at bounding box center [274, 118] width 71 height 8
click at [249, 122] on b "〒160-0022 2-14-6 Shinjuku, Shinjuku-ku, 2nd Hayakawaya Building" at bounding box center [274, 118] width 71 height 8
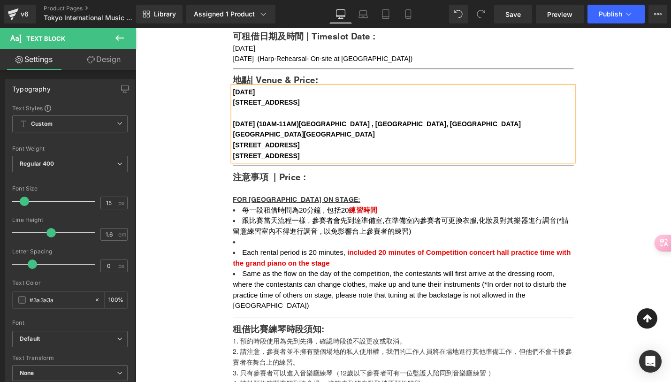
click at [256, 133] on b "12nd October (10AM-11AM)JAPAN , TOKYO, Yotsuya Civic Hall" at bounding box center [391, 129] width 305 height 8
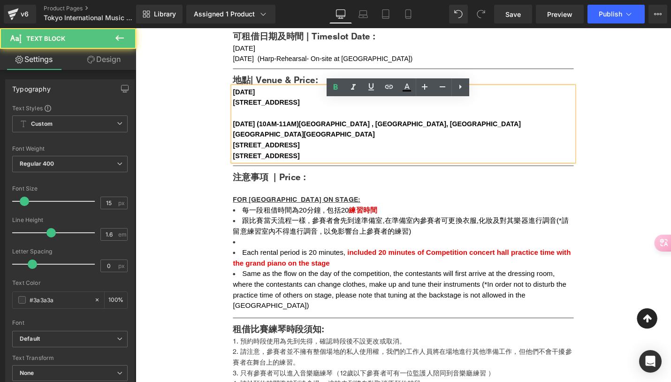
click at [282, 133] on b "12nd October (10AM-11AM)JAPAN , TOKYO, Yotsuya Civic Hall" at bounding box center [391, 129] width 305 height 8
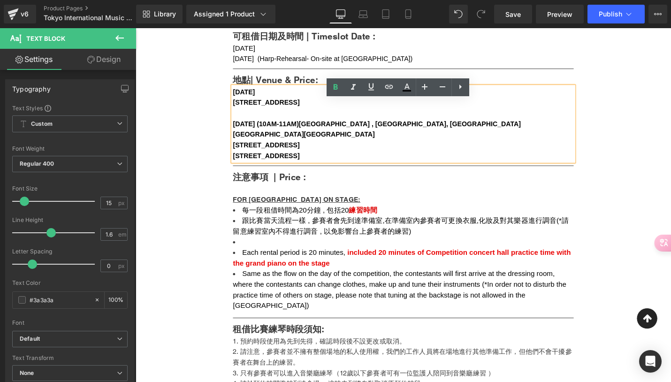
click at [329, 133] on b "12nd October (10AM-11AM)JAPAN , TOKYO, Yotsuya Civic Hall" at bounding box center [391, 129] width 305 height 8
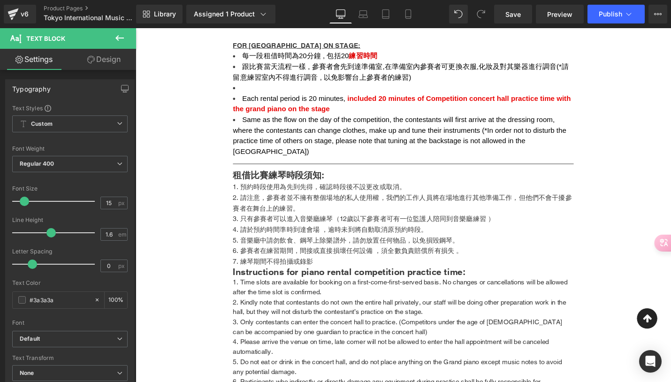
scroll to position [722, 0]
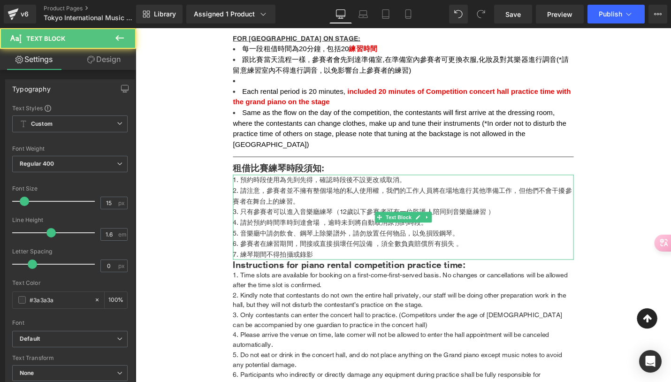
click at [314, 214] on li "請注意，參賽者並不擁有整個場地的私人使用權，我們的工作人員將在場地進行其他準備工作，但他們不會干擾參賽者在舞台上的練習。" at bounding box center [419, 206] width 361 height 23
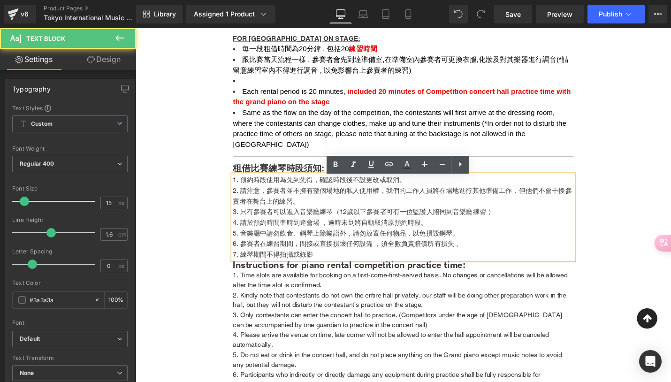
click at [393, 212] on li "請注意，參賽者並不擁有整個場地的私人使用權，我們的工作人員將在場地進行其他準備工作，但他們不會干擾參賽者在舞台上的練習。" at bounding box center [419, 206] width 361 height 23
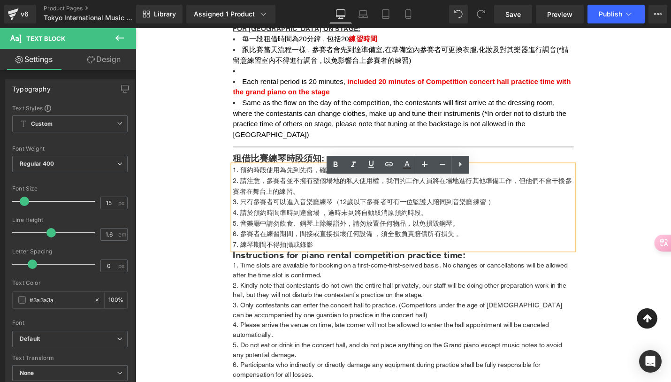
scroll to position [734, 0]
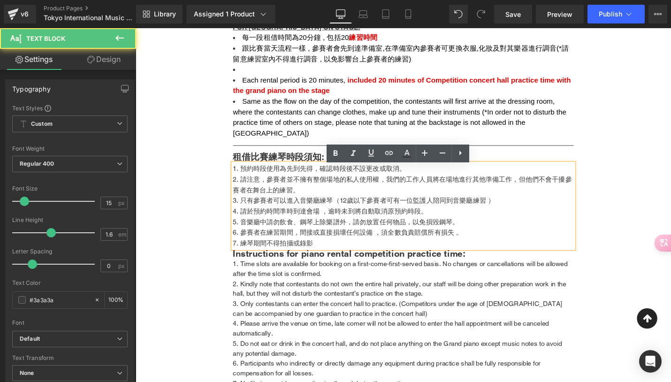
click at [268, 239] on li "音樂廳中請勿飲食、鋼琴上除樂譜外，請勿放置任何物品，以免損毀鋼琴。" at bounding box center [419, 233] width 361 height 11
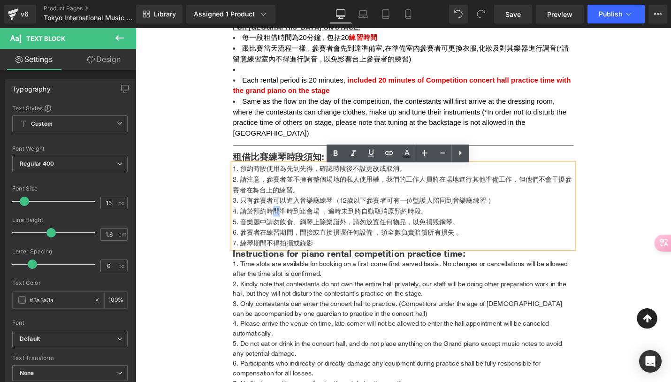
click at [283, 226] on li "請於預約時間準時到達會場 ，逾時未到將自動取消原預約時段。" at bounding box center [419, 222] width 361 height 11
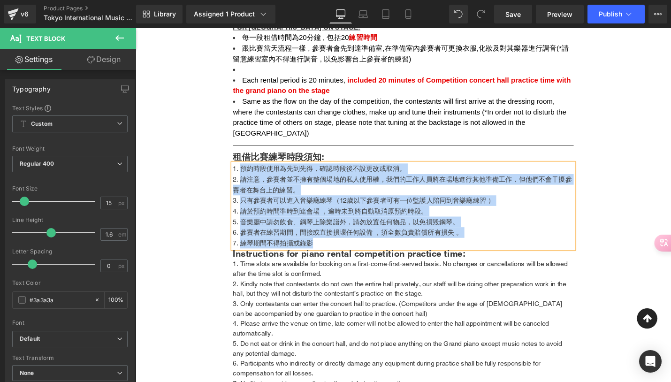
copy ol "預約時段使用為先到先得，確認時段後不設更改或取消。 請注意，參賽者並不擁有整個場地的私人使用權，我們的工作人員將在場地進行其他準備工作，但他們不會干擾參賽者在…"
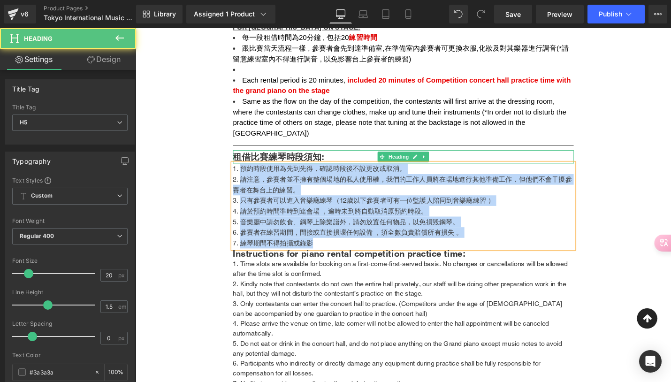
click at [264, 167] on h5 "租借比賽練琴時段須知:" at bounding box center [419, 165] width 361 height 14
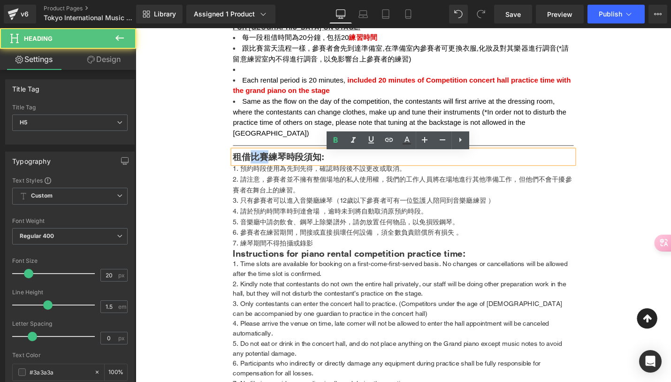
click at [264, 167] on h5 "租借比賽練琴時段須知:" at bounding box center [419, 165] width 361 height 14
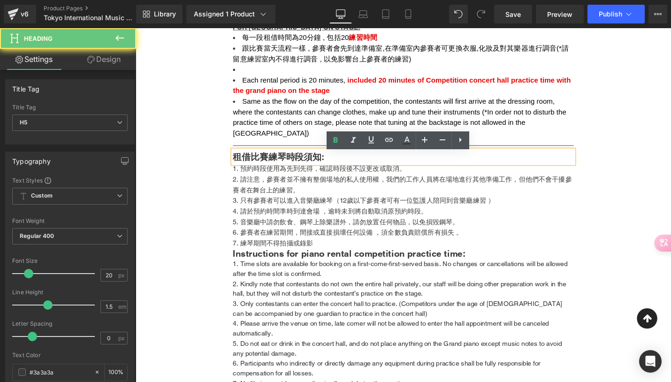
click at [262, 167] on h5 "租借比賽練琴時段須知:" at bounding box center [419, 165] width 361 height 14
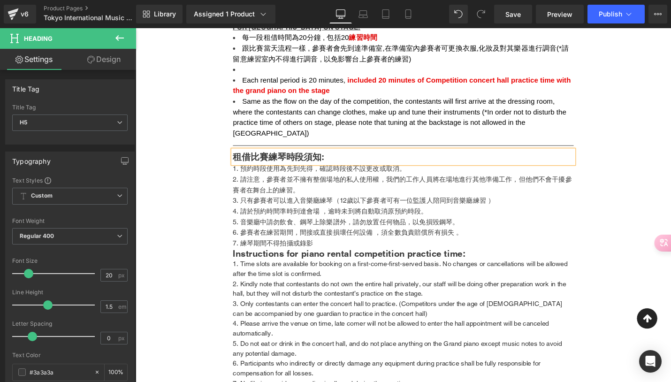
copy h5 "租借比賽練琴時段須知:"
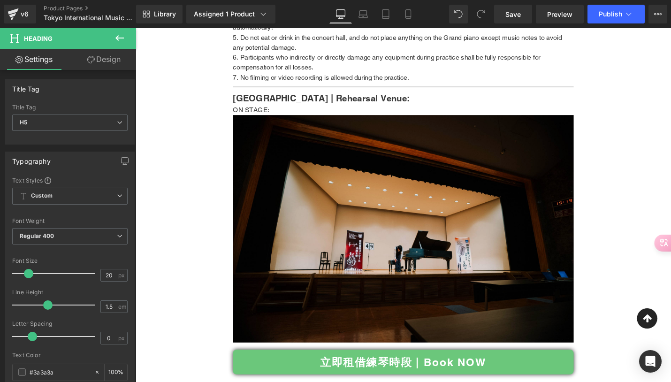
scroll to position [1060, 0]
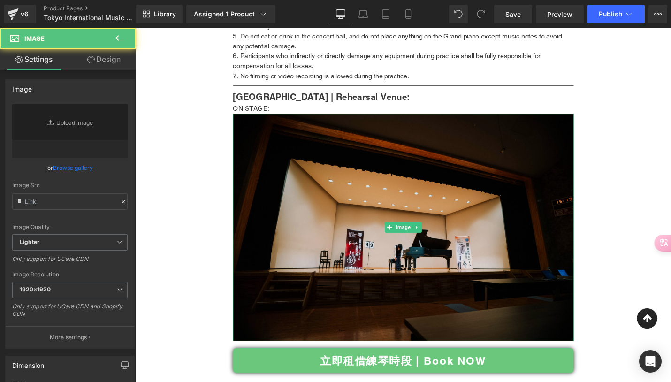
type input "https://ucarecdn.com/43586773-dc9e-4dfd-b2c5-c80afdd1e8e2/-/format/auto/-/previ…"
click at [472, 235] on img at bounding box center [419, 239] width 361 height 241
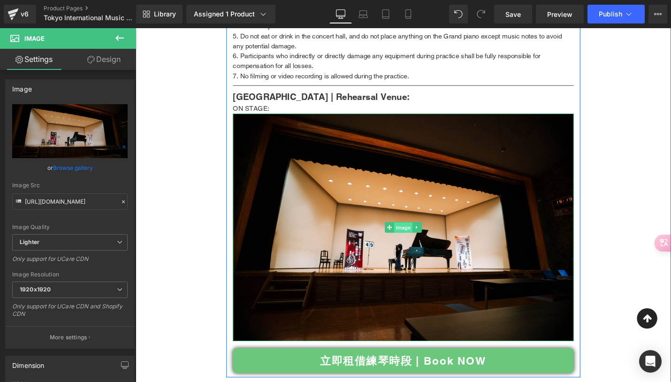
click at [416, 241] on span "Image" at bounding box center [419, 239] width 20 height 11
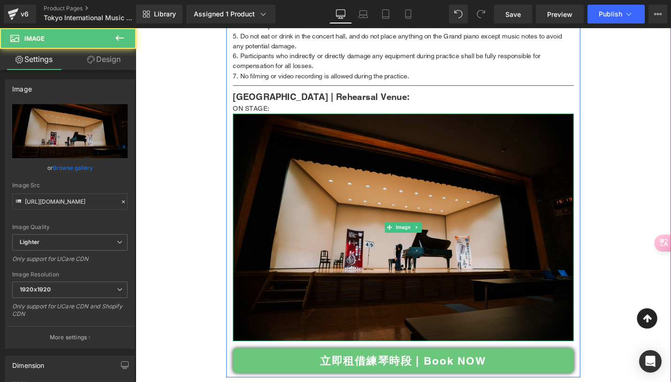
click at [402, 262] on img at bounding box center [419, 239] width 361 height 241
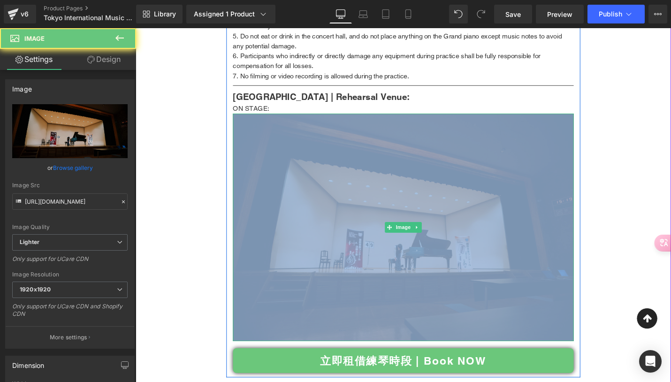
click at [402, 262] on img at bounding box center [419, 239] width 361 height 241
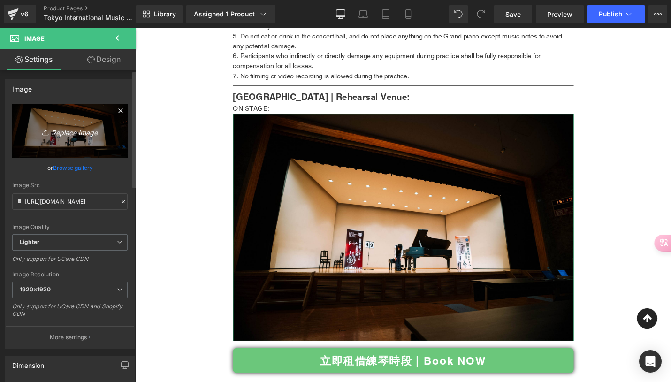
click at [76, 127] on icon "Replace Image" at bounding box center [69, 131] width 75 height 12
type input "C:\fakepath\images11.jpeg"
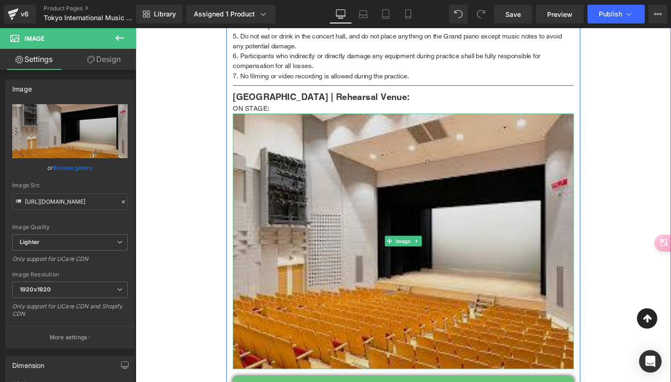
type input "https://ucarecdn.com/58b82c87-af4f-463f-8c52-70c79092d1aa/-/format/auto/-/previ…"
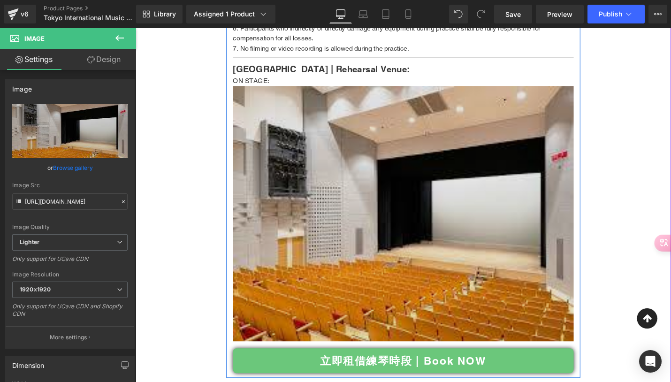
scroll to position [1094, 0]
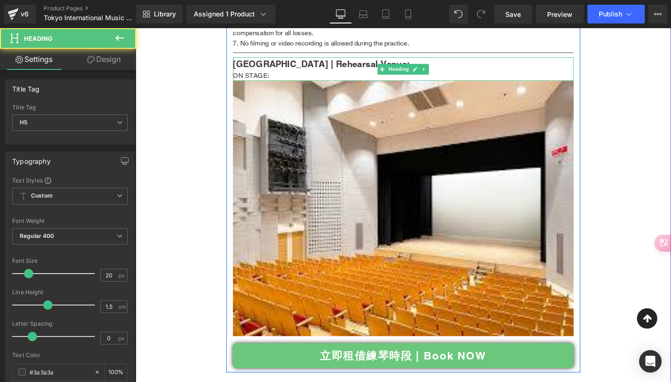
click at [280, 72] on h5 "練琴場地 | Rehearsal Venue:" at bounding box center [419, 66] width 361 height 14
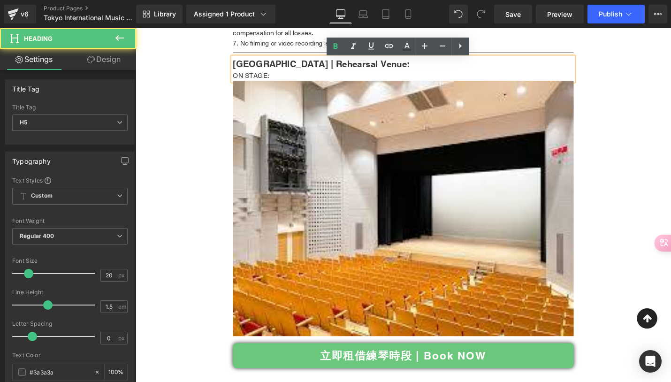
click at [361, 82] on div "ON STAGE:" at bounding box center [419, 78] width 361 height 11
click at [357, 83] on div "ON STAGE:" at bounding box center [419, 78] width 361 height 11
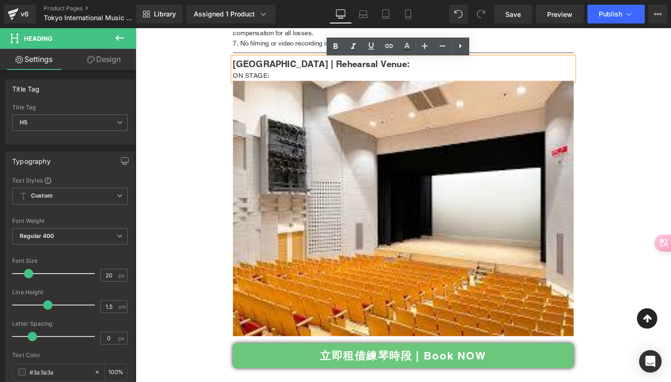
click at [248, 73] on h5 "練琴場地 | Rehearsal Venue:" at bounding box center [419, 66] width 361 height 14
click at [265, 78] on div "ON STAGE:" at bounding box center [419, 78] width 361 height 11
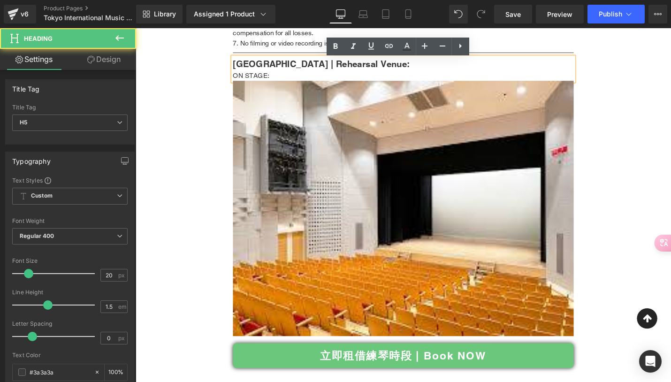
click at [375, 79] on div "ON STAGE:" at bounding box center [419, 78] width 361 height 11
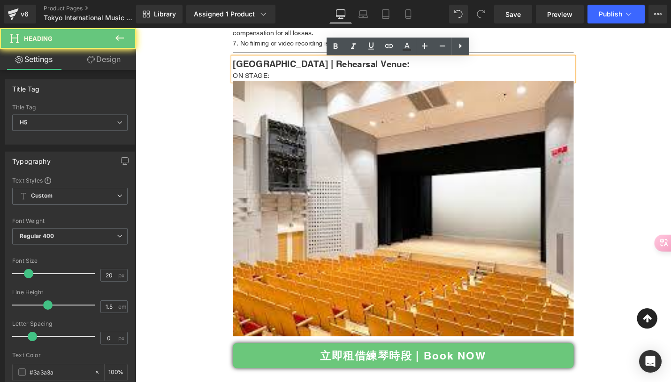
click at [373, 79] on div "ON STAGE:" at bounding box center [419, 78] width 361 height 11
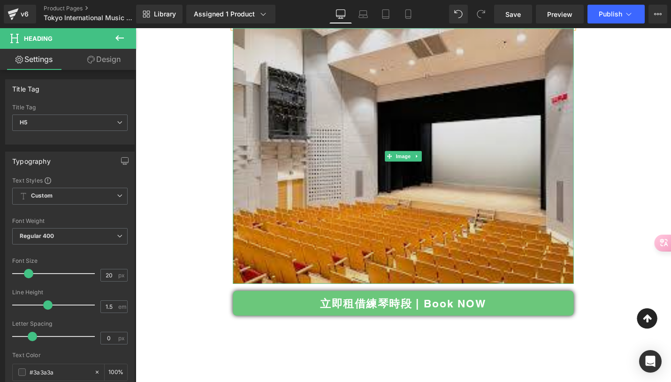
scroll to position [1154, 0]
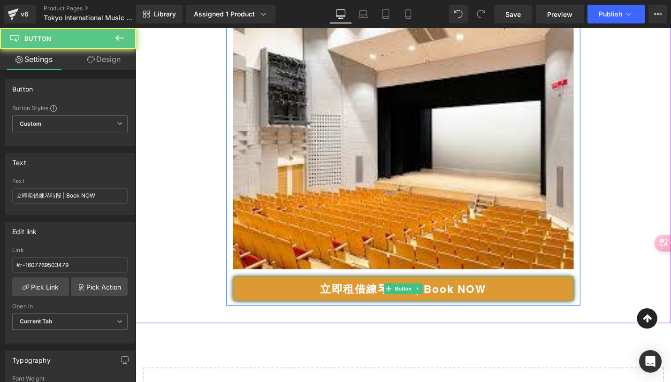
click at [483, 307] on span "立即租借練琴時段 | Book NOW" at bounding box center [419, 304] width 176 height 13
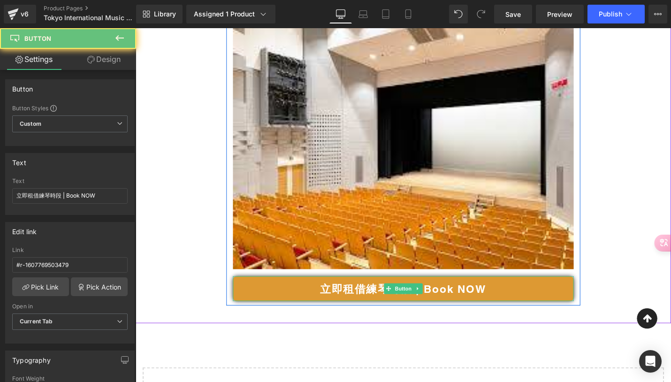
click at [454, 311] on span "立即租借練琴時段 | Book NOW" at bounding box center [419, 304] width 176 height 13
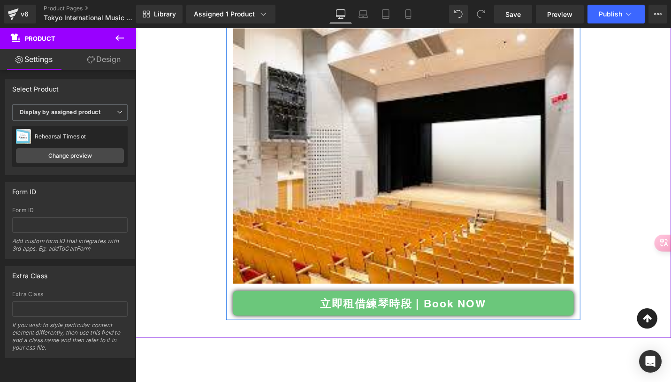
scroll to position [1103, 0]
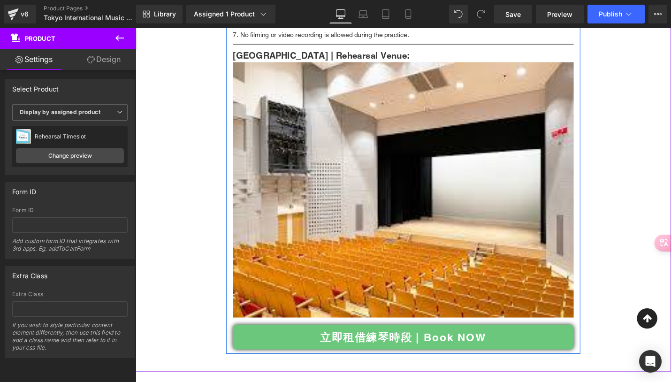
click at [368, 58] on h5 "練琴場地 | Rehearsal Venue:" at bounding box center [419, 57] width 361 height 14
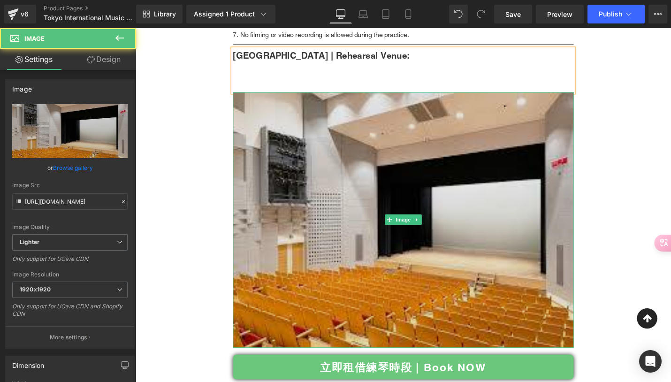
click at [350, 138] on img at bounding box center [419, 231] width 361 height 271
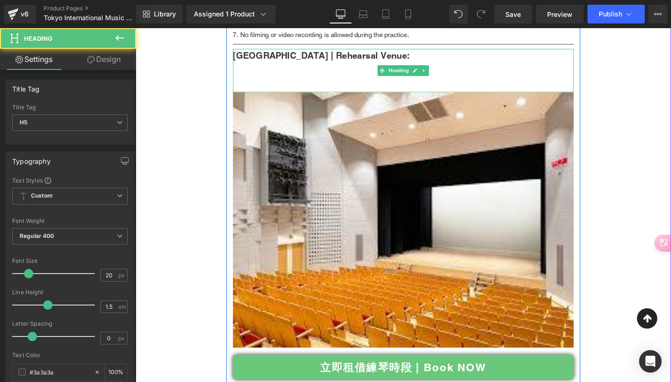
click at [275, 93] on div at bounding box center [419, 90] width 361 height 11
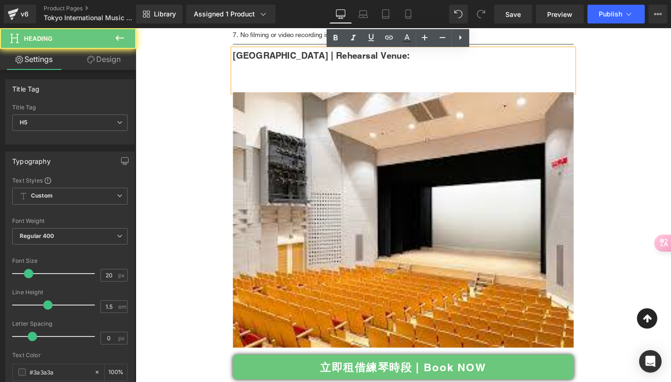
click at [254, 78] on div at bounding box center [419, 80] width 361 height 11
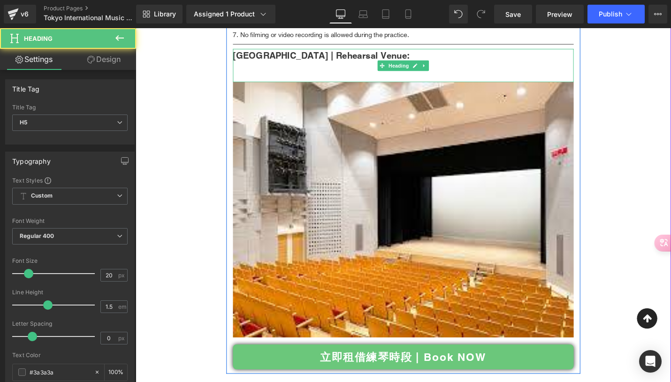
click at [351, 77] on div at bounding box center [419, 80] width 361 height 11
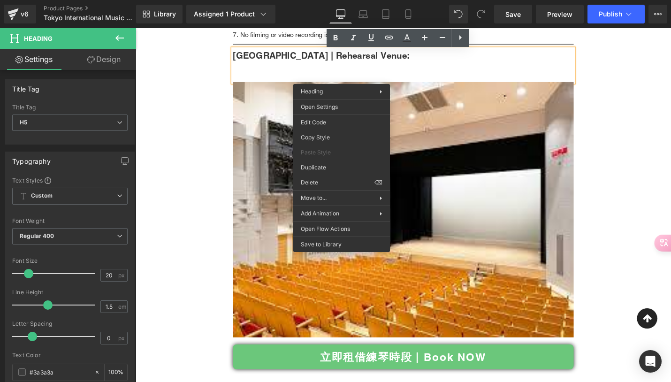
click at [301, 74] on div at bounding box center [419, 69] width 361 height 11
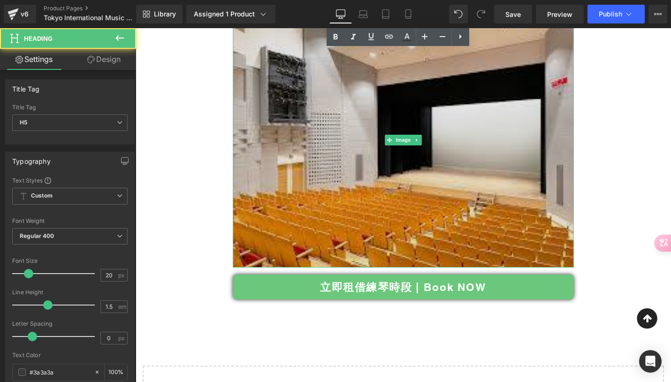
scroll to position [1186, 0]
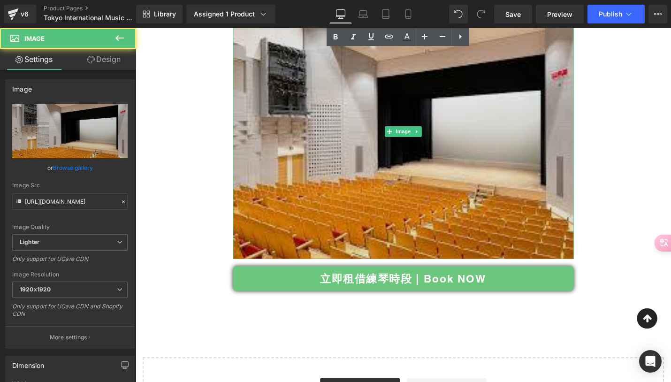
click at [314, 201] on img at bounding box center [419, 137] width 361 height 271
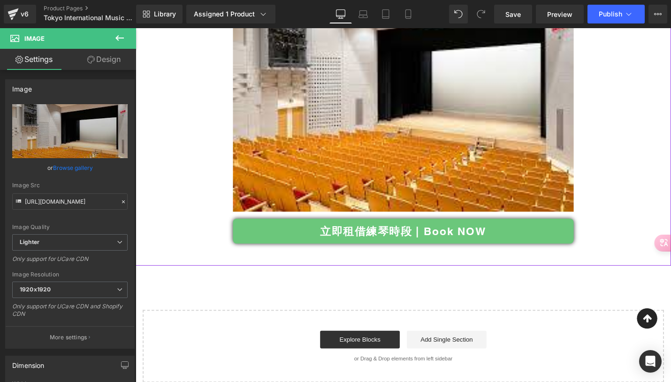
scroll to position [1228, 0]
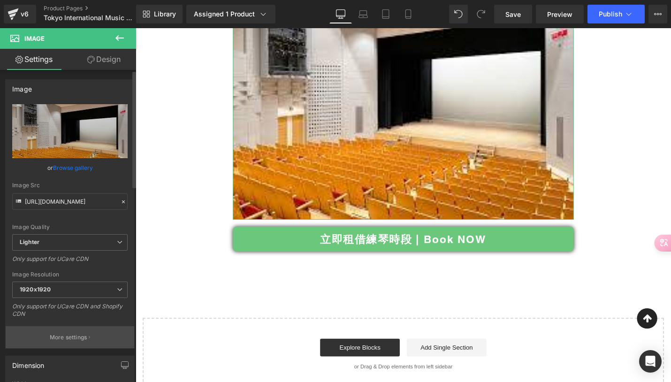
click at [63, 341] on button "More settings" at bounding box center [70, 337] width 129 height 22
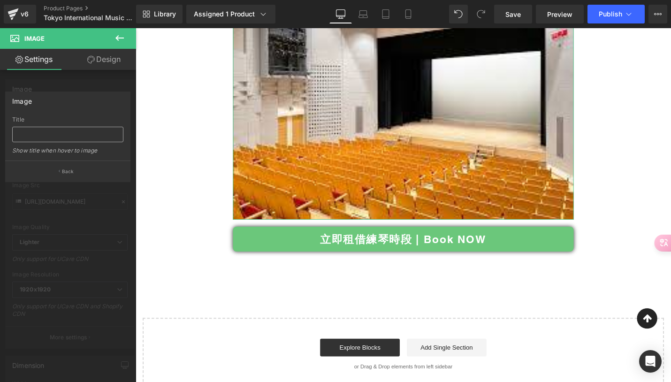
scroll to position [0, 0]
click at [62, 136] on input "text" at bounding box center [67, 134] width 111 height 15
click at [67, 172] on p "Back" at bounding box center [68, 171] width 12 height 7
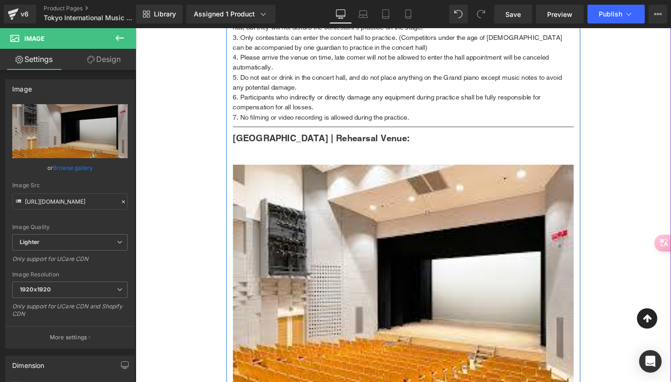
scroll to position [985, 0]
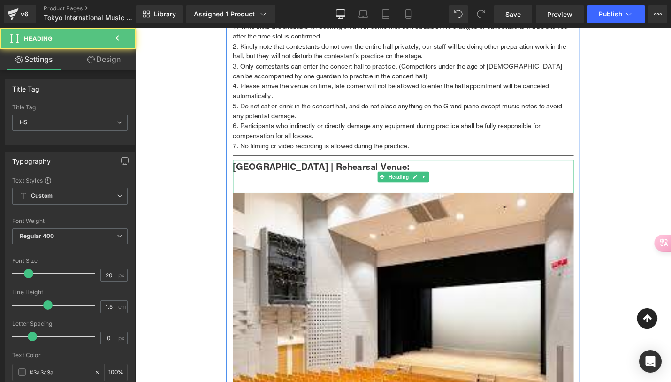
click at [306, 191] on div at bounding box center [419, 187] width 361 height 11
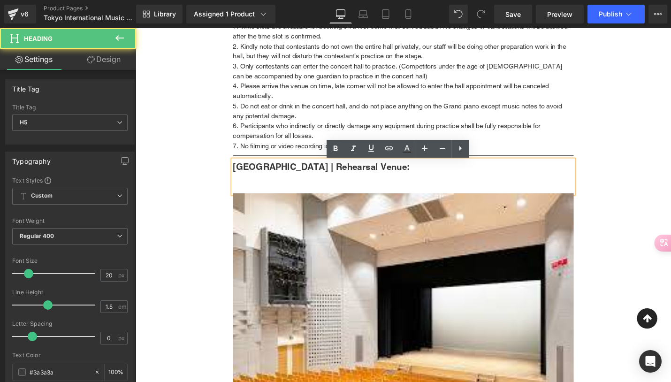
click at [295, 191] on div at bounding box center [419, 187] width 361 height 11
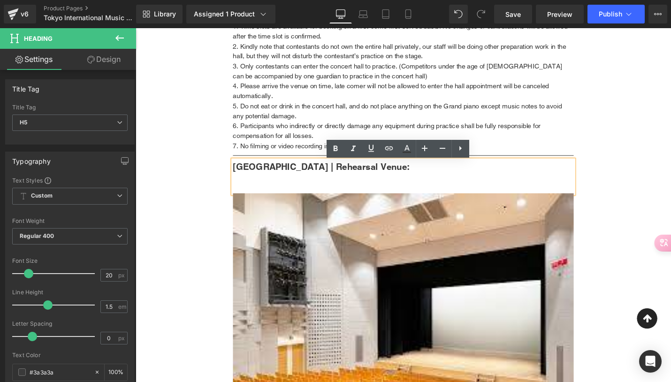
click at [282, 186] on div at bounding box center [419, 187] width 361 height 11
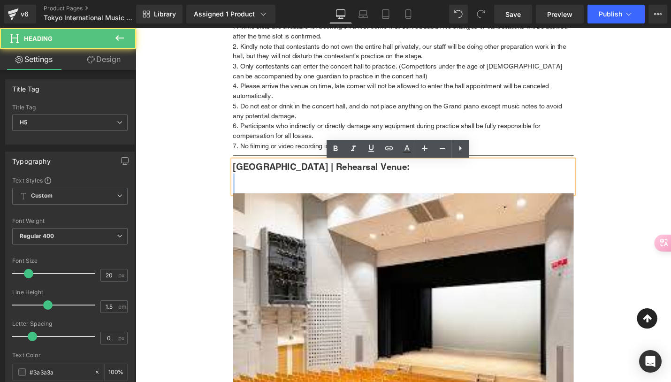
click at [405, 190] on div at bounding box center [419, 187] width 361 height 11
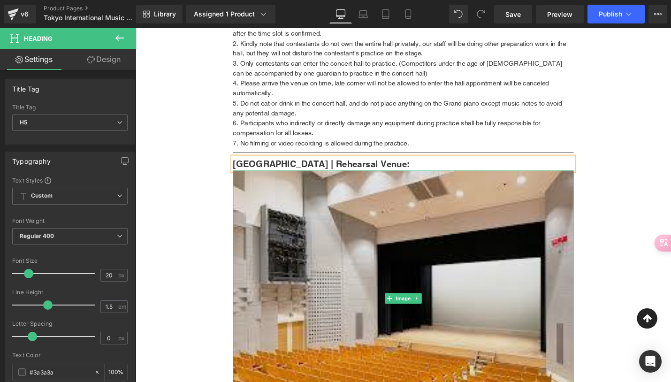
scroll to position [987, 0]
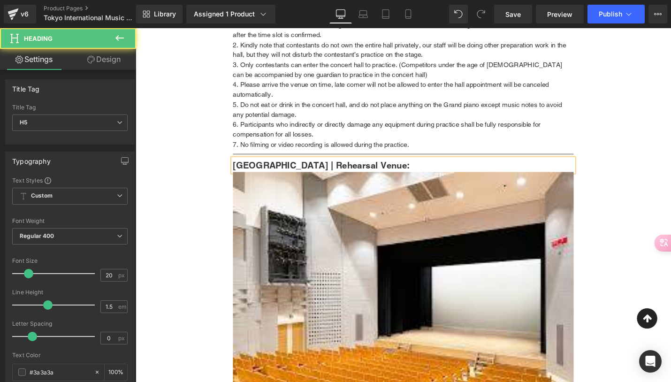
click at [385, 173] on h5 "練琴場地 | Rehearsal Venue:" at bounding box center [419, 174] width 361 height 14
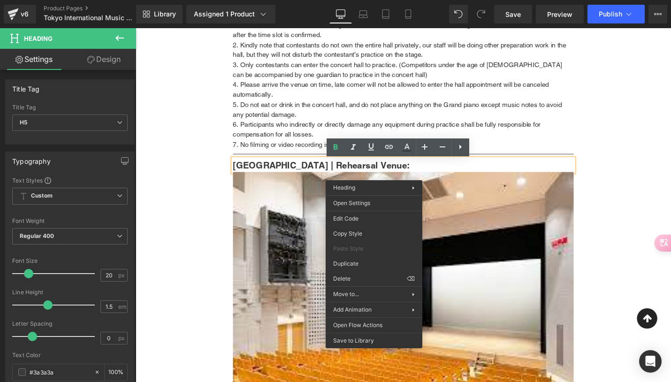
click at [424, 178] on h5 "練琴場地 | Rehearsal Venue:" at bounding box center [419, 174] width 361 height 14
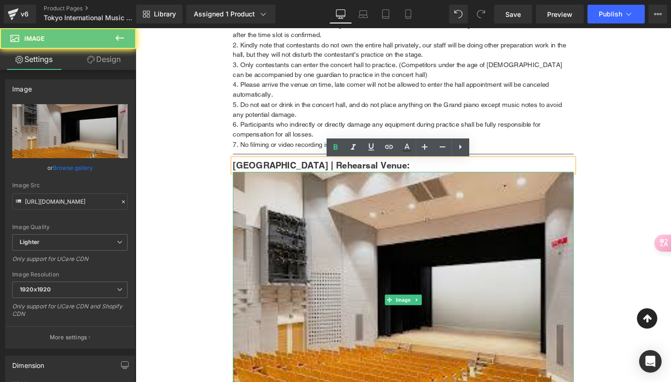
click at [368, 259] on img at bounding box center [419, 316] width 361 height 271
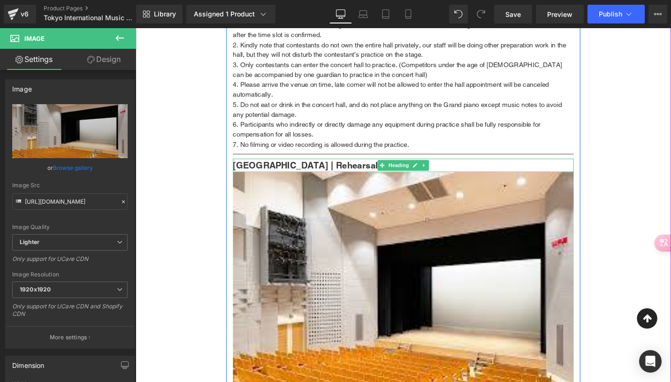
click at [373, 173] on h5 "練琴場地 | Rehearsal Venue:" at bounding box center [419, 174] width 361 height 14
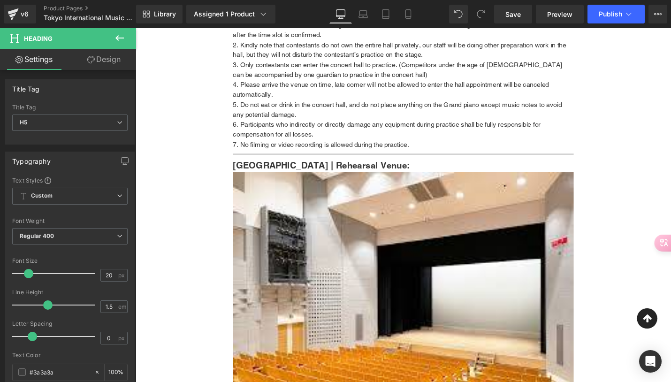
click at [116, 37] on icon at bounding box center [119, 38] width 8 height 6
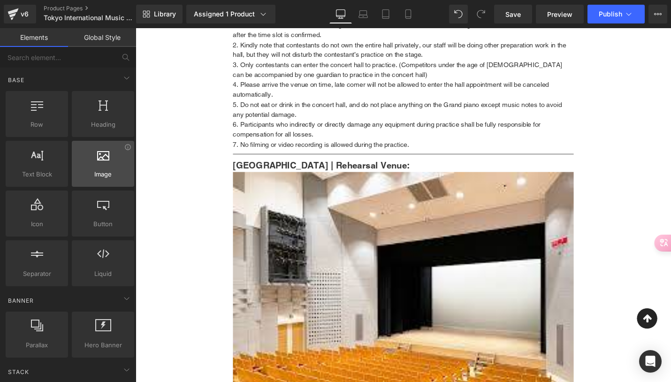
click at [102, 158] on icon at bounding box center [103, 154] width 12 height 12
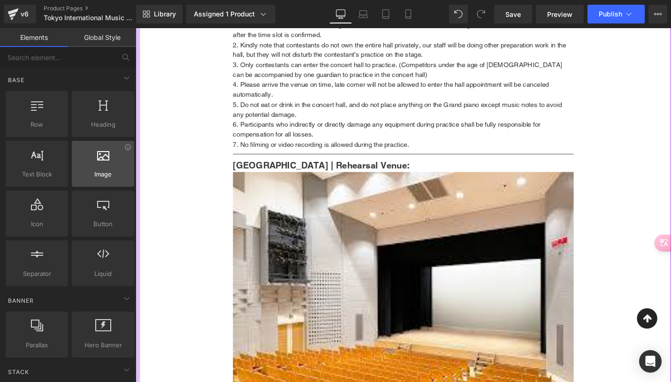
click at [102, 162] on div at bounding box center [103, 158] width 57 height 21
click at [100, 159] on icon at bounding box center [103, 154] width 12 height 12
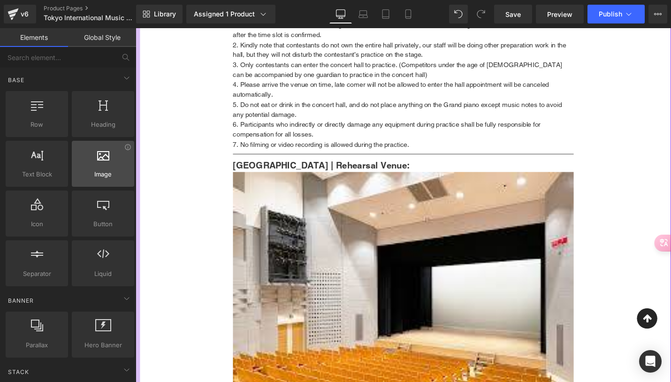
click at [100, 159] on icon at bounding box center [103, 154] width 12 height 12
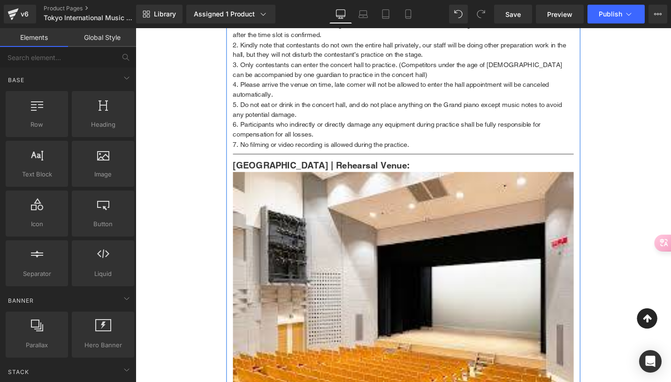
click at [371, 178] on h5 "練琴場地 | Rehearsal Venue:" at bounding box center [419, 174] width 361 height 14
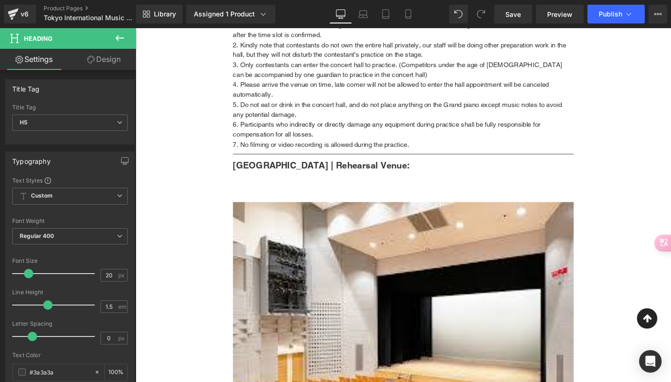
click at [121, 42] on icon at bounding box center [119, 37] width 11 height 11
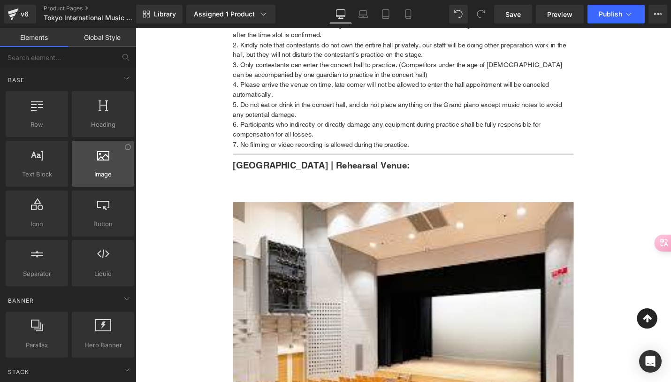
click at [105, 162] on div at bounding box center [103, 158] width 57 height 21
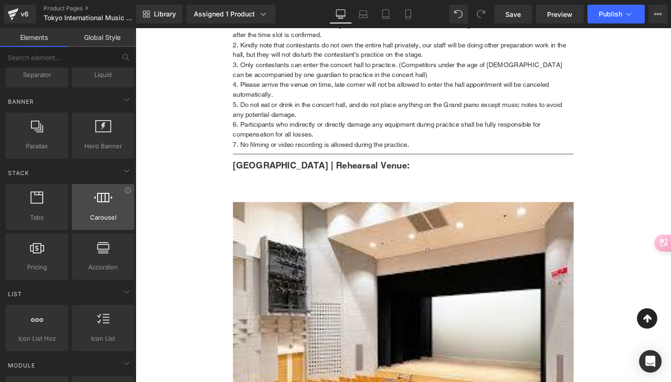
scroll to position [7, 0]
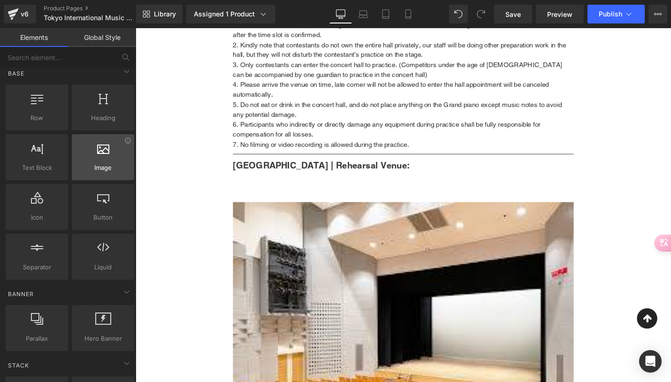
click at [101, 163] on span "Image" at bounding box center [103, 168] width 57 height 10
click at [105, 157] on div at bounding box center [103, 152] width 57 height 21
click at [100, 161] on div at bounding box center [103, 152] width 57 height 21
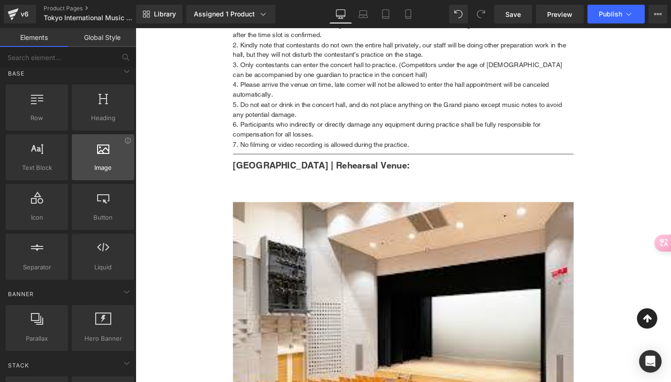
click at [100, 161] on div at bounding box center [103, 152] width 57 height 21
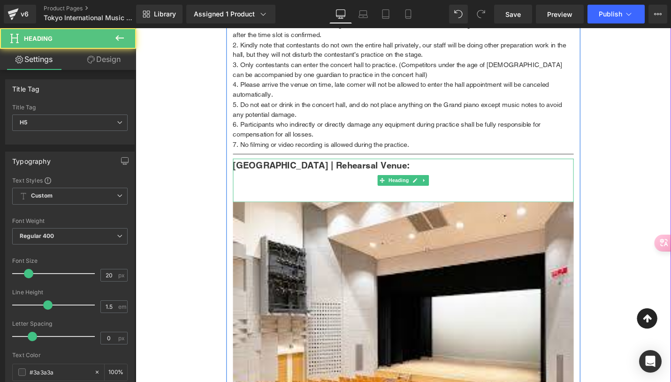
click at [249, 197] on div at bounding box center [419, 196] width 361 height 11
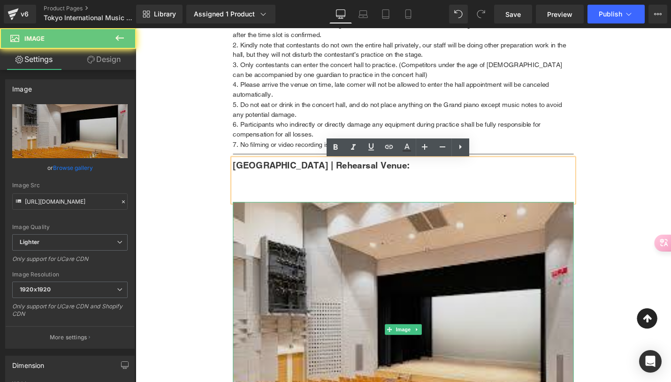
click at [250, 219] on img at bounding box center [419, 347] width 361 height 271
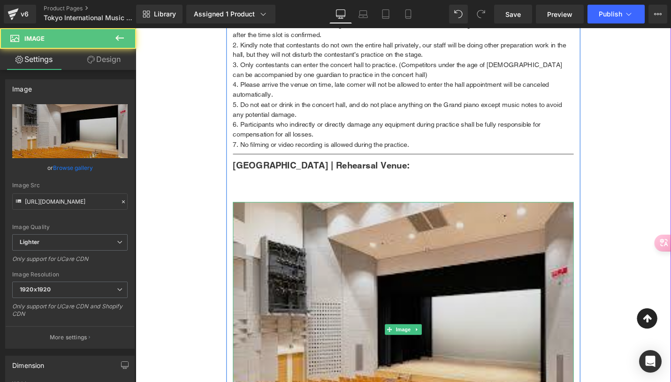
click at [252, 233] on img at bounding box center [419, 347] width 361 height 271
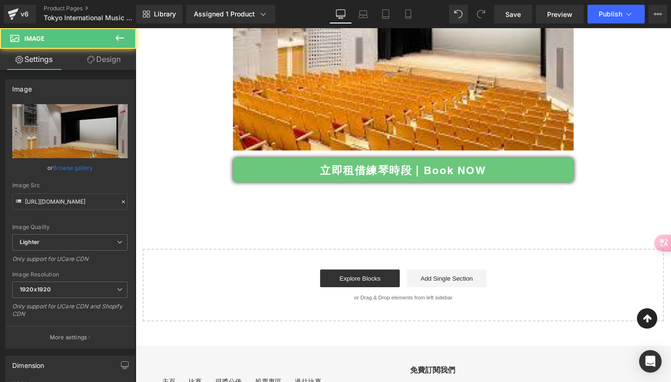
scroll to position [1314, 0]
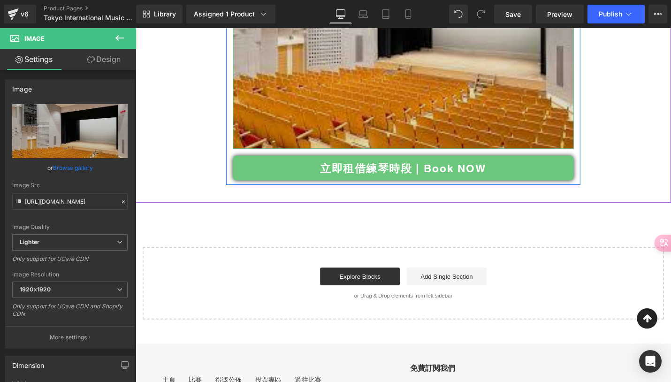
click at [245, 146] on img at bounding box center [419, 20] width 361 height 271
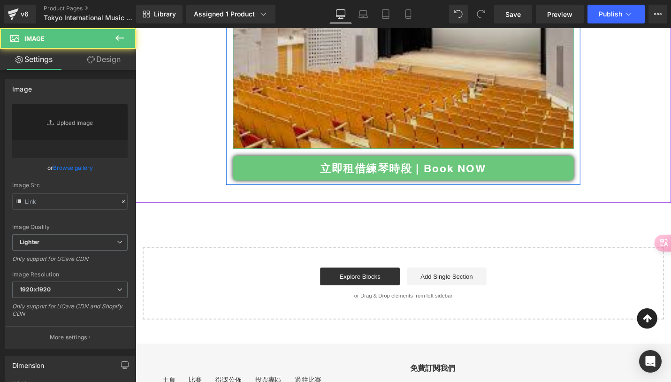
type input "https://ucarecdn.com/58b82c87-af4f-463f-8c52-70c79092d1aa/-/format/auto/-/previ…"
click at [576, 145] on img at bounding box center [419, 20] width 361 height 271
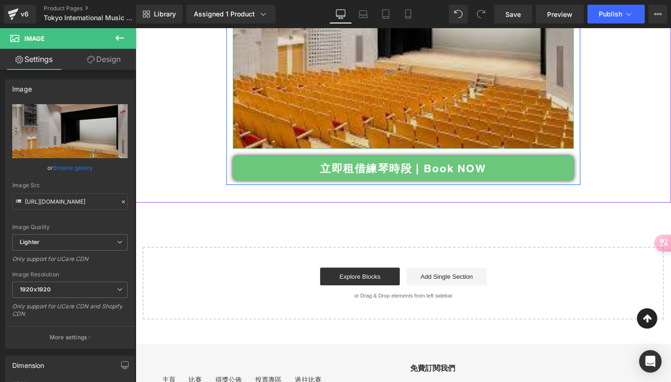
click at [386, 140] on img at bounding box center [419, 20] width 361 height 271
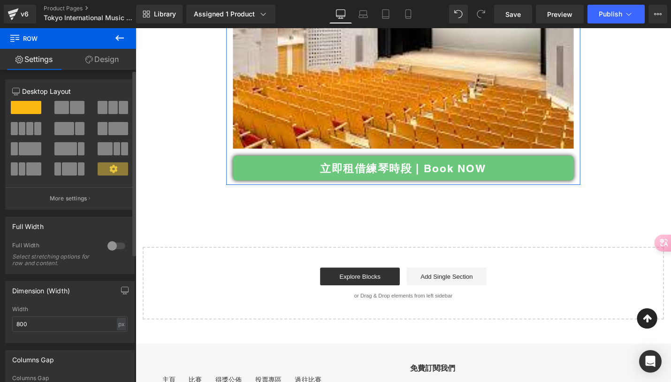
click at [72, 102] on span at bounding box center [77, 107] width 15 height 13
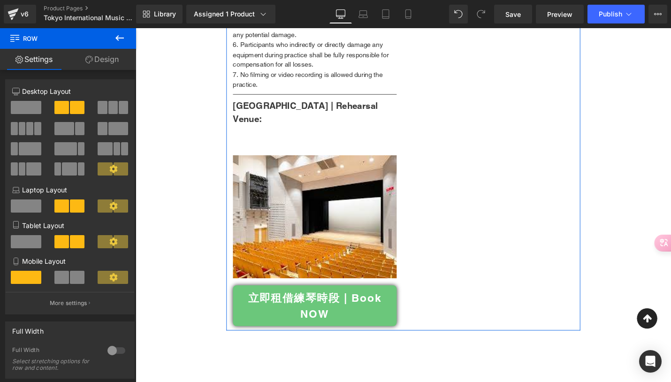
click at [111, 60] on link "Design" at bounding box center [102, 59] width 68 height 21
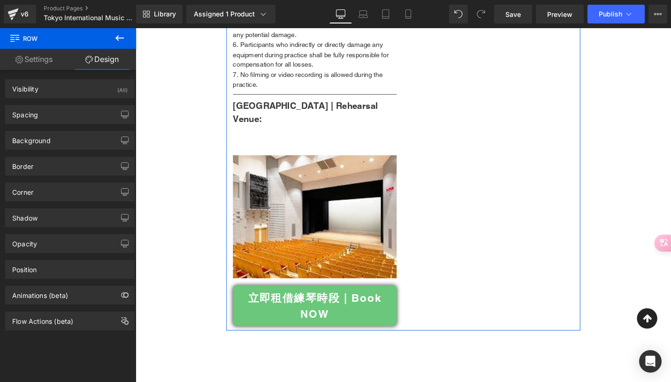
click at [47, 63] on link "Settings" at bounding box center [34, 59] width 68 height 21
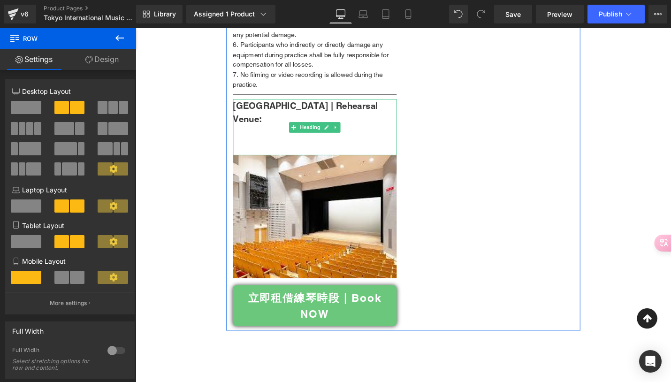
click at [334, 152] on div at bounding box center [326, 157] width 174 height 11
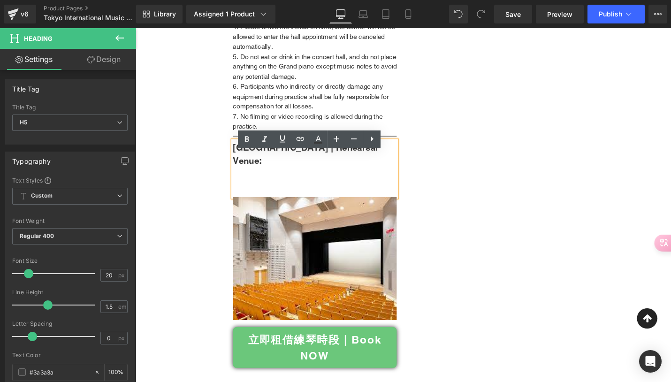
scroll to position [1281, 0]
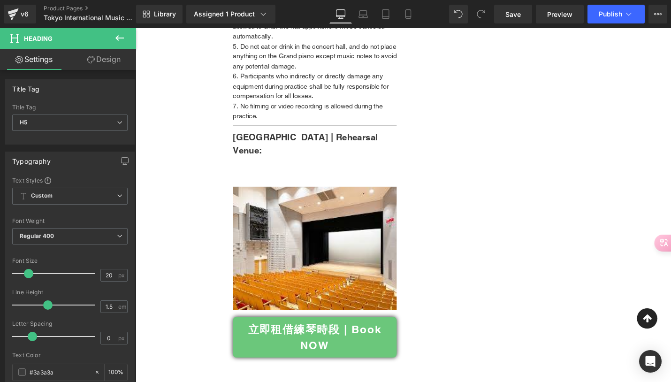
click at [117, 36] on icon at bounding box center [119, 37] width 11 height 11
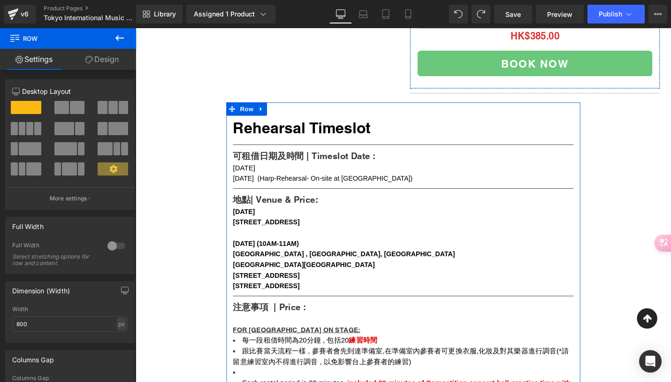
scroll to position [50, 0]
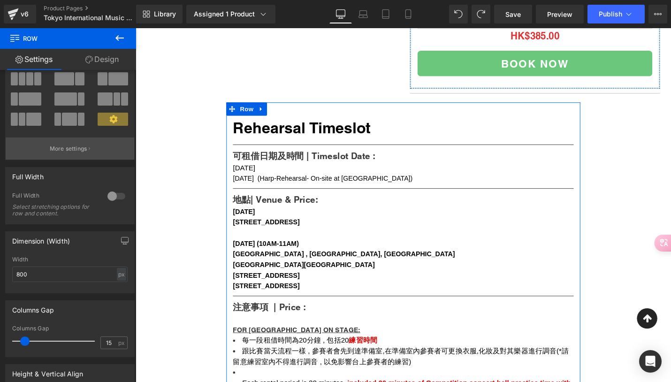
click at [72, 152] on p "More settings" at bounding box center [69, 148] width 38 height 8
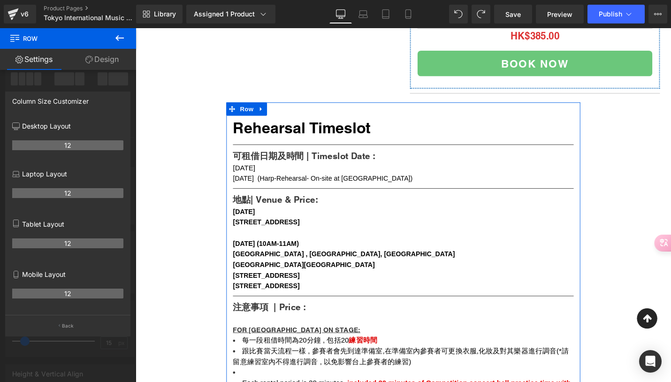
scroll to position [147, 0]
